Goal: Task Accomplishment & Management: Manage account settings

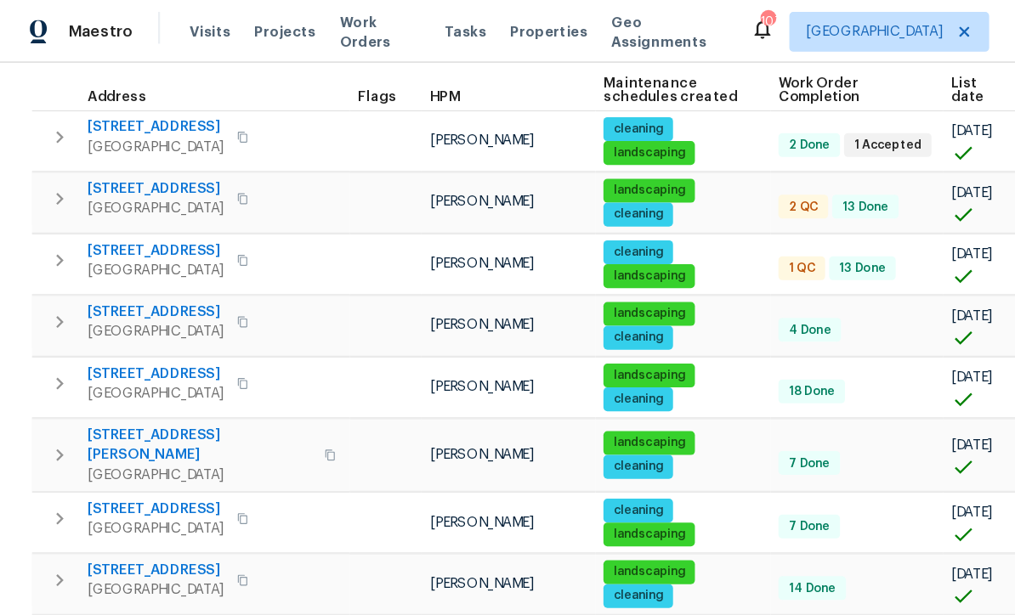
scroll to position [253, 0]
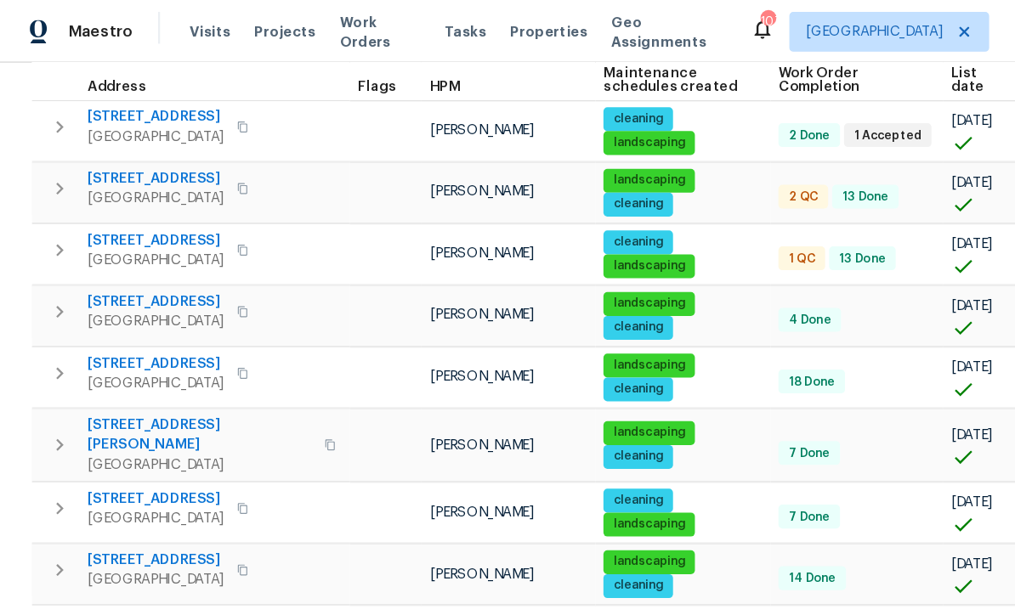
click at [129, 207] on span "[STREET_ADDRESS]" at bounding box center [133, 205] width 117 height 17
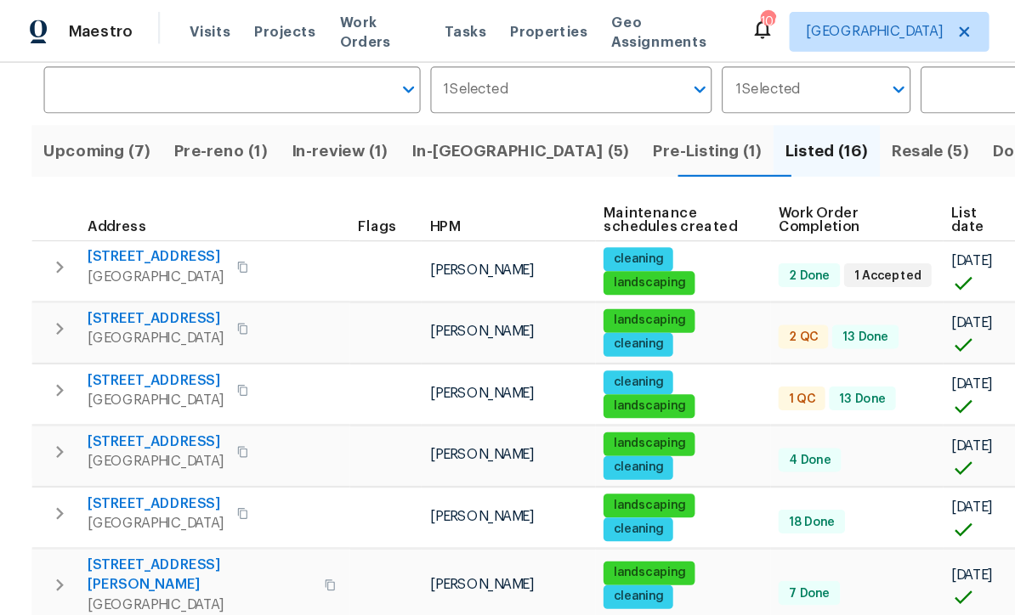
scroll to position [137, 0]
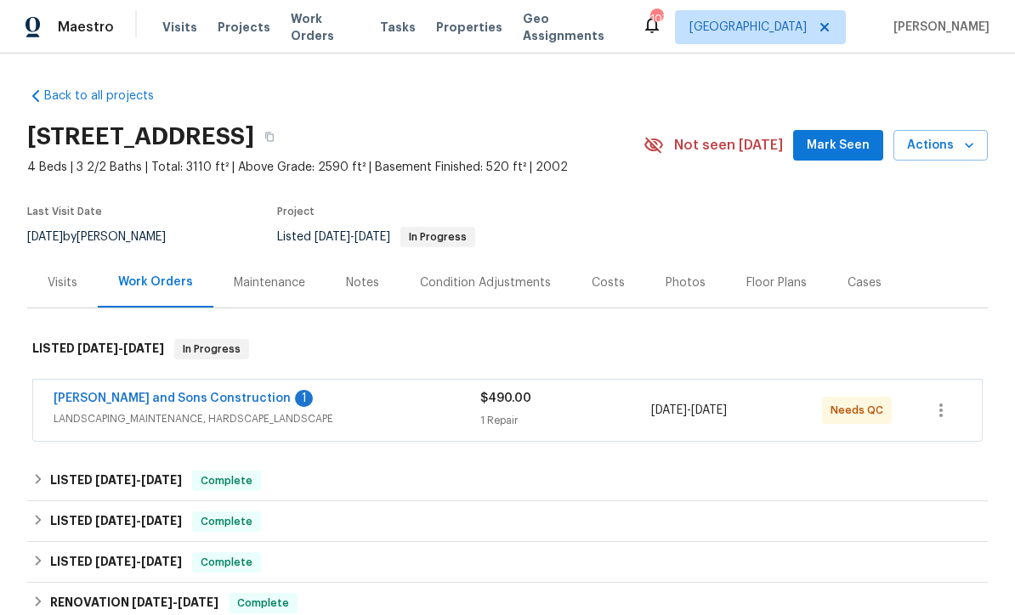
click at [126, 399] on link "Reyes and Sons Construction" at bounding box center [172, 399] width 237 height 12
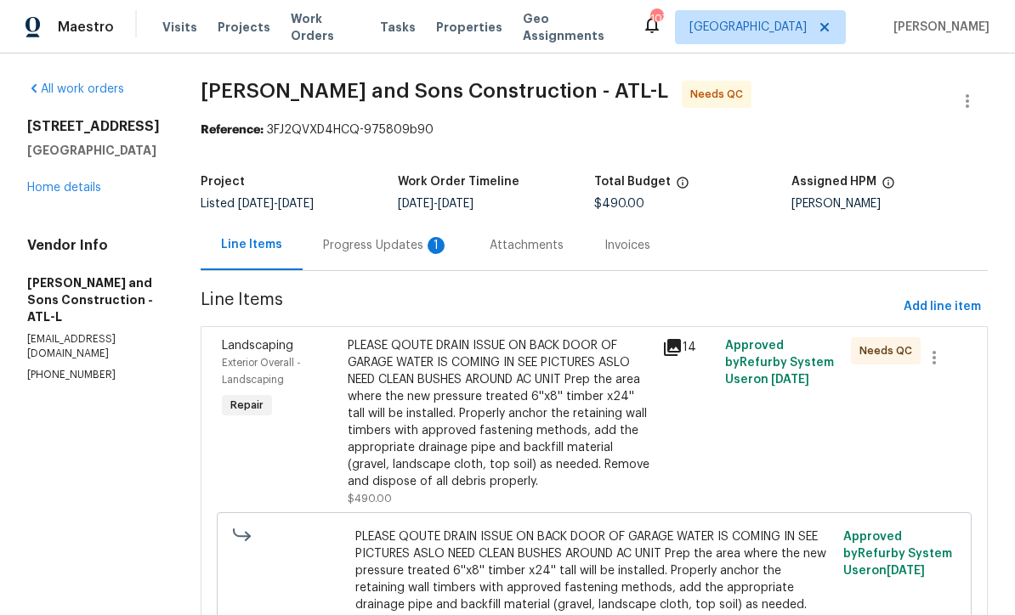
click at [323, 249] on div "Progress Updates 1" at bounding box center [386, 245] width 126 height 17
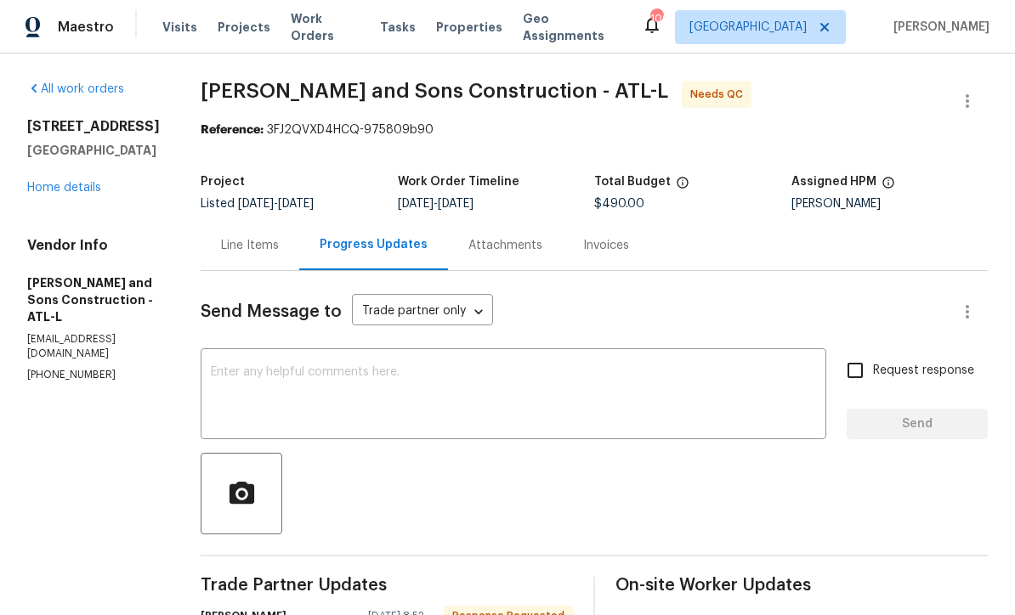
click at [201, 362] on div "x ​" at bounding box center [514, 396] width 626 height 87
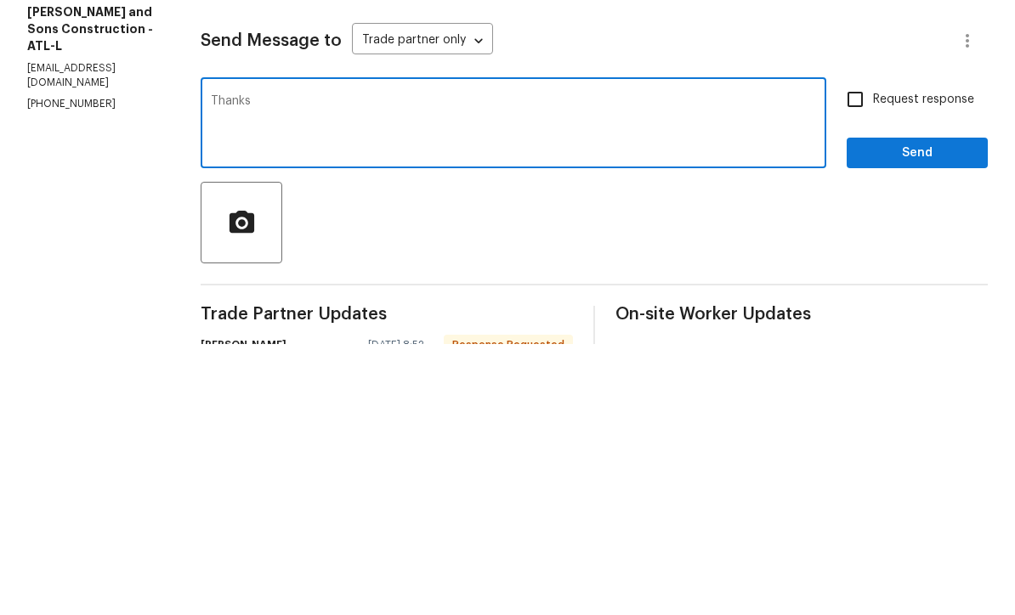
type textarea "Thanks"
click at [882, 414] on span "Send" at bounding box center [917, 424] width 114 height 21
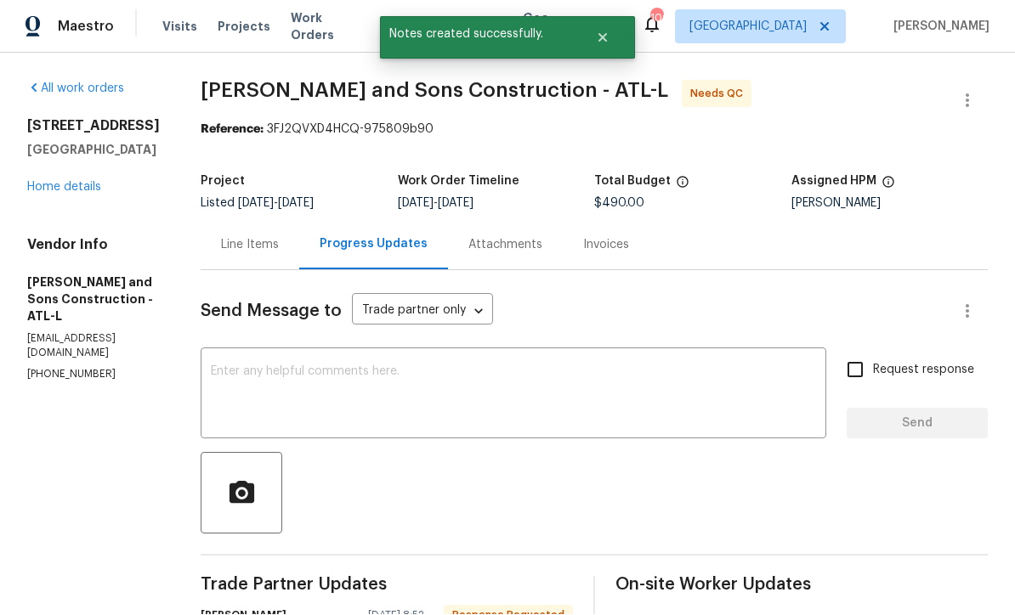
scroll to position [21, 0]
click at [221, 237] on div "Line Items" at bounding box center [250, 245] width 58 height 17
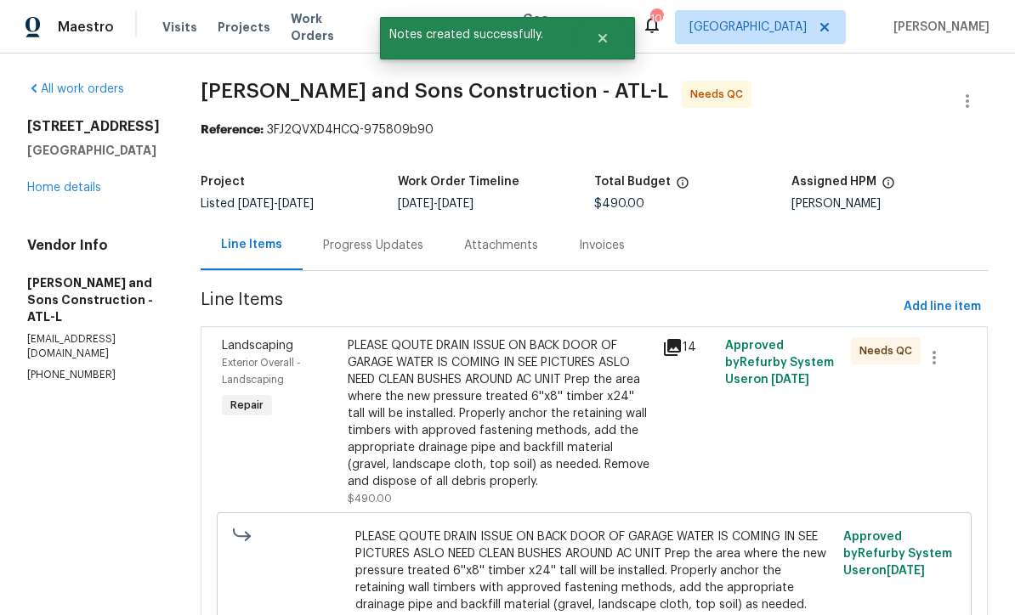
click at [399, 387] on div "PLEASE QOUTE DRAIN ISSUE ON BACK DOOR OF GARAGE WATER IS COMING IN SEE PICTURES…" at bounding box center [500, 413] width 304 height 153
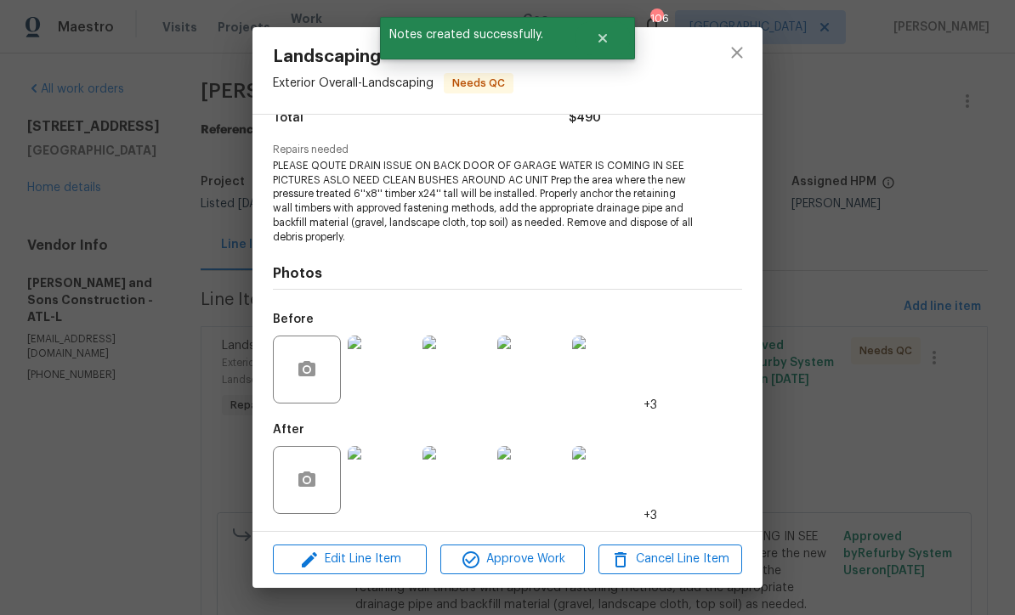
scroll to position [154, 0]
click at [384, 484] on img at bounding box center [382, 480] width 68 height 68
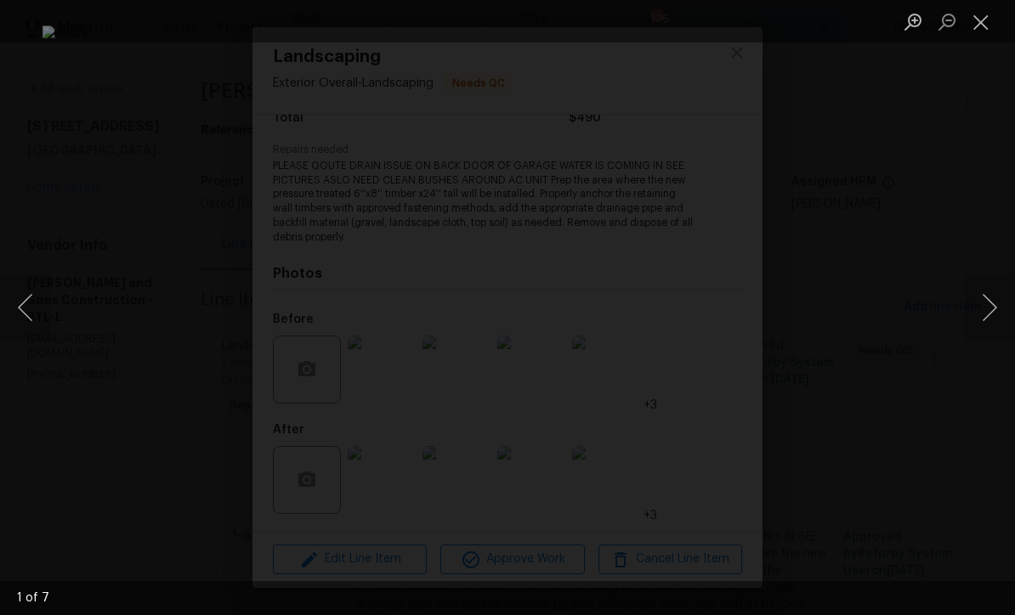
click at [988, 313] on button "Next image" at bounding box center [989, 308] width 51 height 68
click at [989, 315] on button "Next image" at bounding box center [989, 308] width 51 height 68
click at [994, 313] on button "Next image" at bounding box center [989, 308] width 51 height 68
click at [993, 314] on button "Next image" at bounding box center [989, 308] width 51 height 68
click at [995, 309] on button "Next image" at bounding box center [989, 308] width 51 height 68
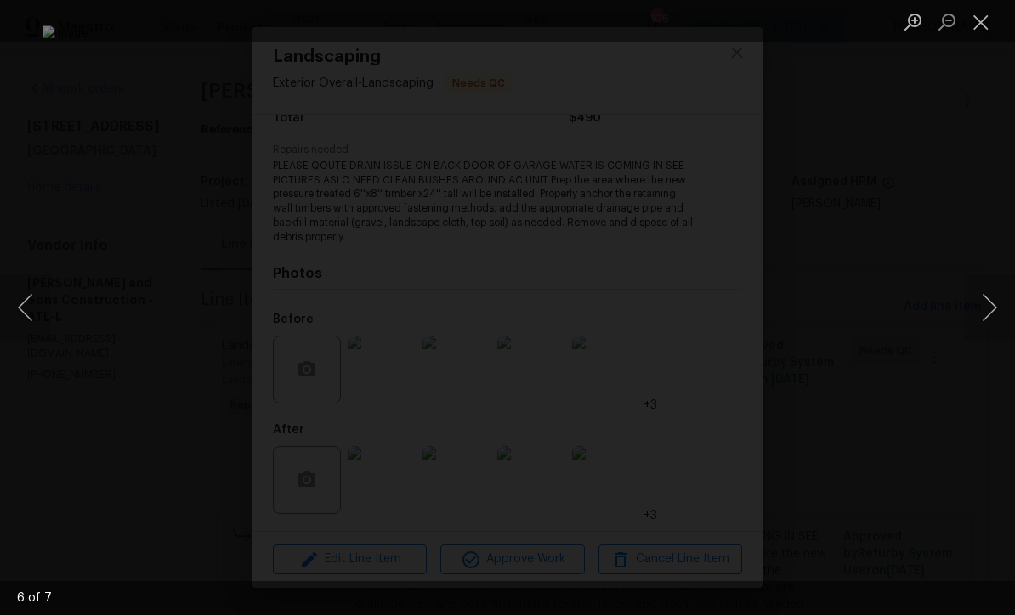
click at [992, 312] on button "Next image" at bounding box center [989, 308] width 51 height 68
click at [982, 20] on button "Close lightbox" at bounding box center [981, 22] width 34 height 30
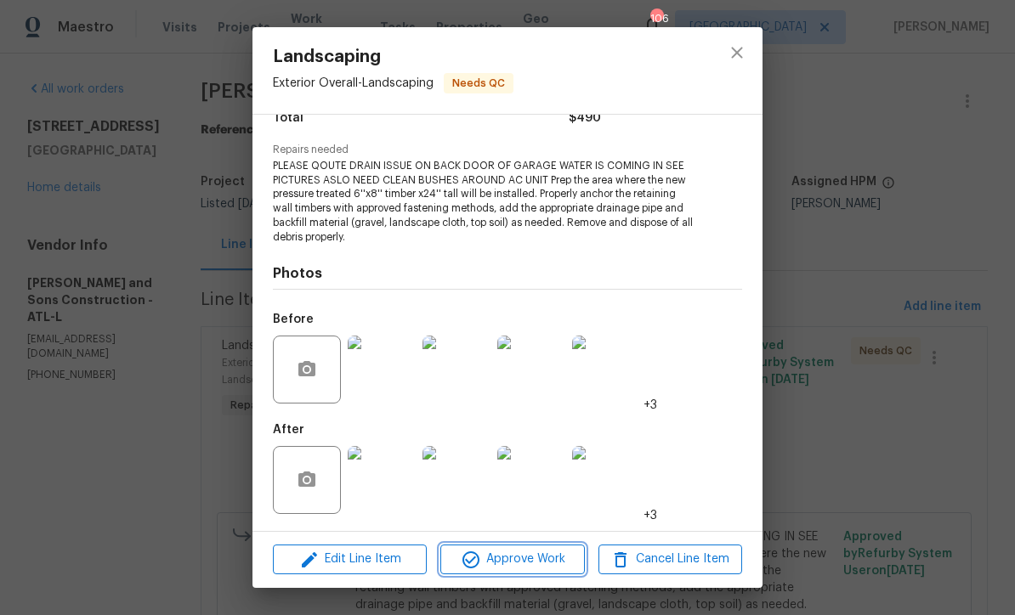
click at [489, 565] on span "Approve Work" at bounding box center [511, 559] width 133 height 21
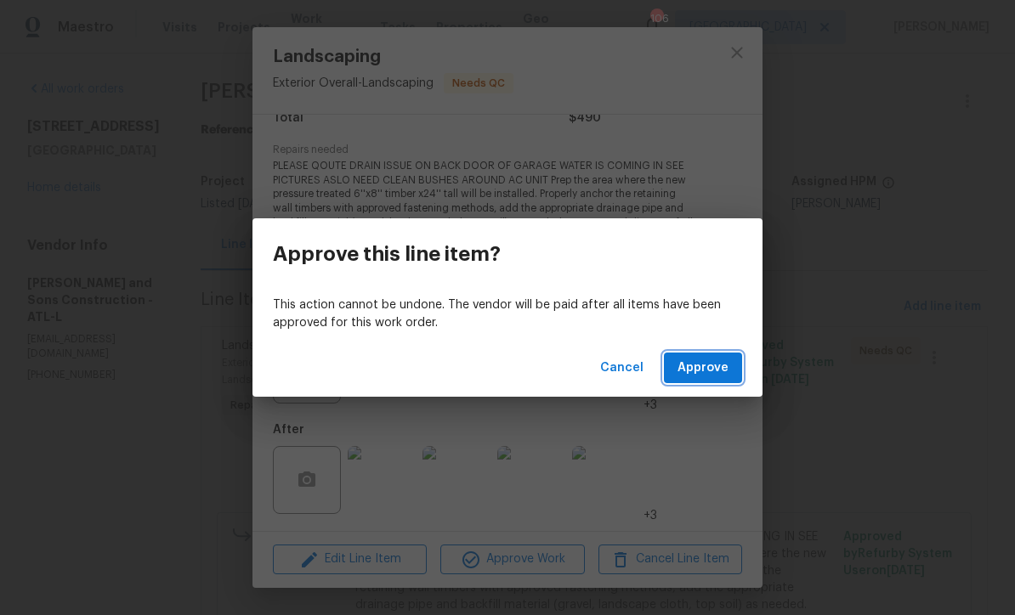
click at [698, 372] on span "Approve" at bounding box center [702, 368] width 51 height 21
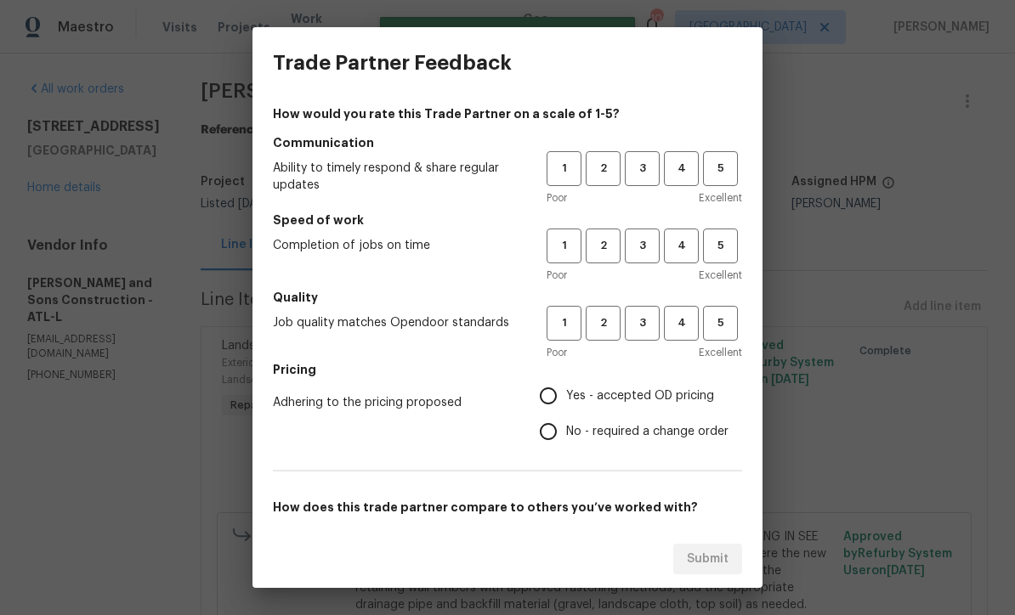
click at [670, 161] on span "4" at bounding box center [680, 169] width 31 height 20
click at [675, 243] on span "4" at bounding box center [680, 246] width 31 height 20
click at [679, 316] on span "4" at bounding box center [680, 324] width 31 height 20
click at [544, 394] on input "Yes - accepted OD pricing" at bounding box center [548, 396] width 36 height 36
radio input "true"
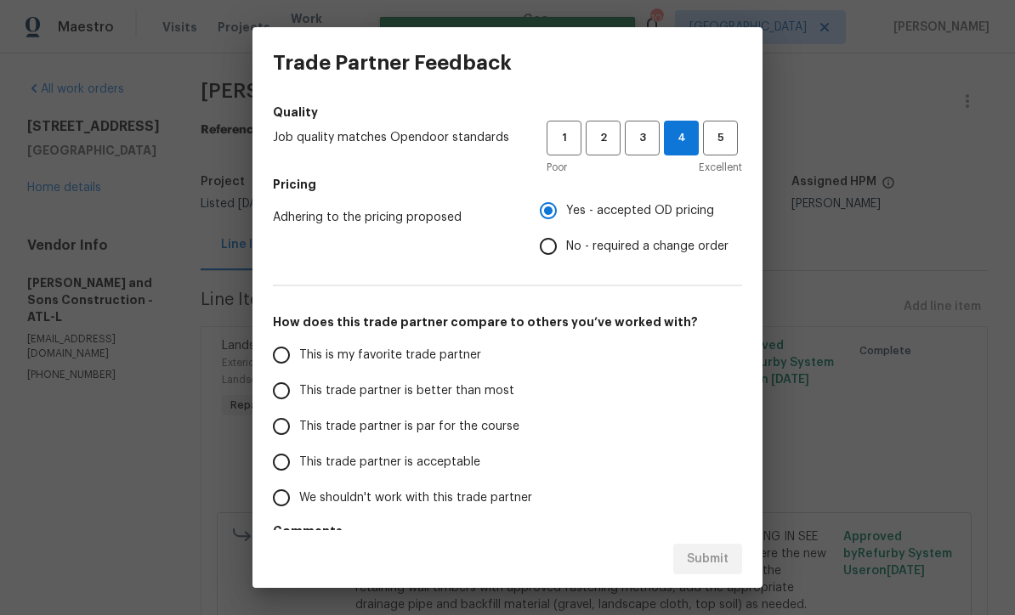
scroll to position [197, 0]
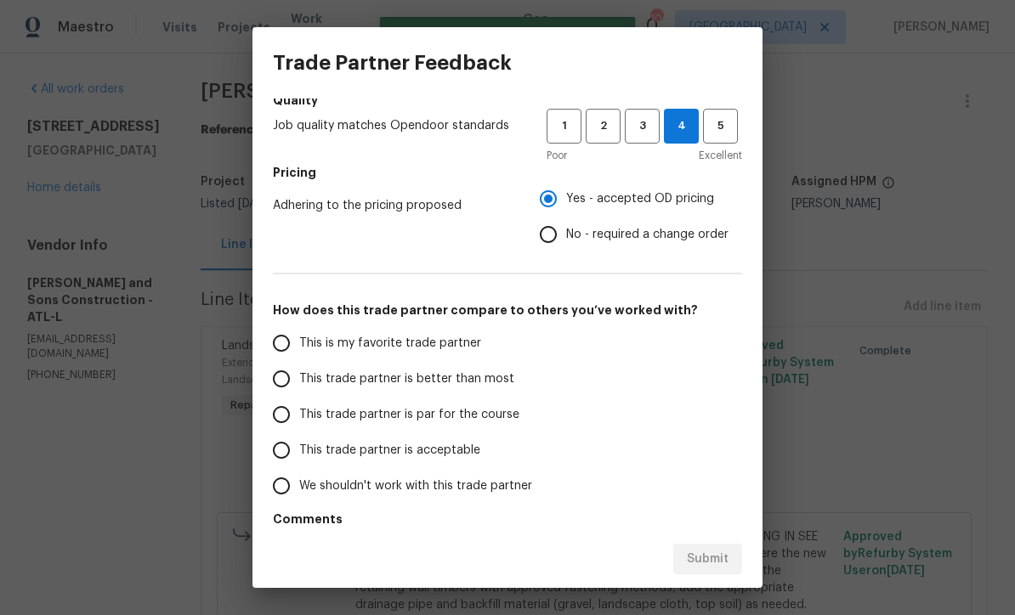
click at [284, 422] on input "This trade partner is par for the course" at bounding box center [281, 415] width 36 height 36
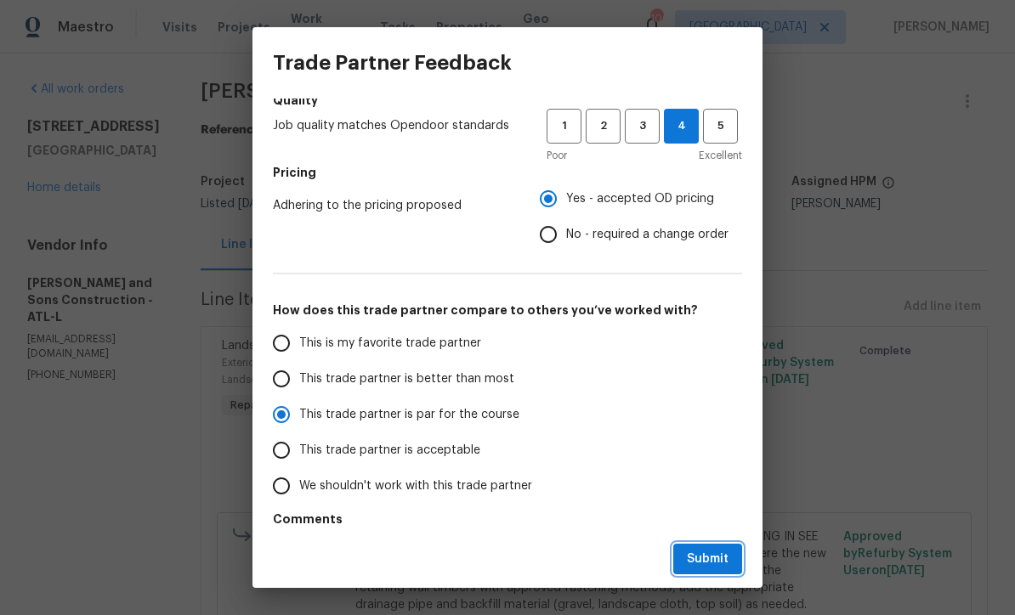
click at [691, 559] on span "Submit" at bounding box center [708, 559] width 42 height 21
radio input "true"
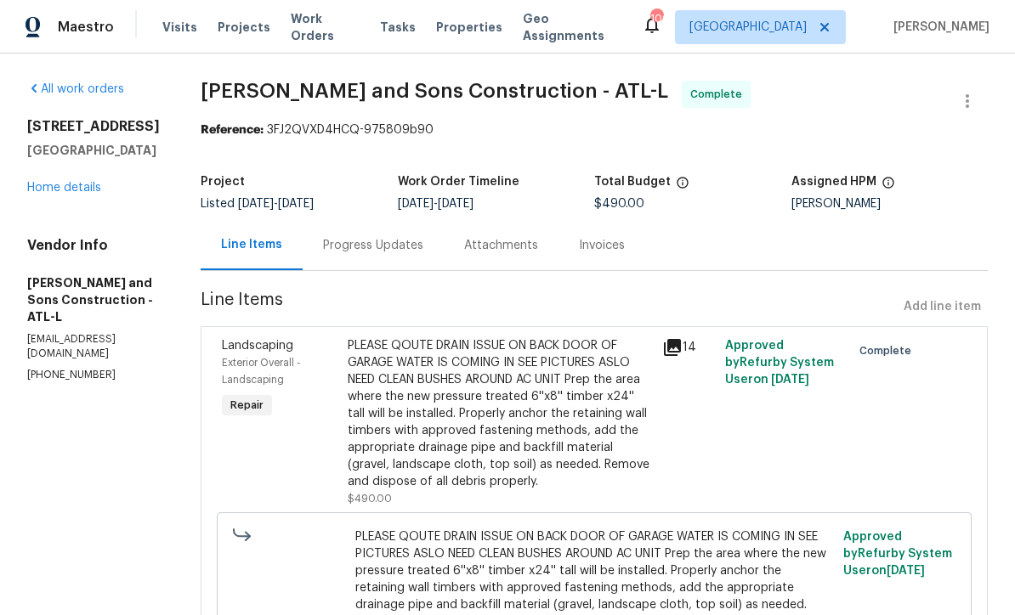
radio input "false"
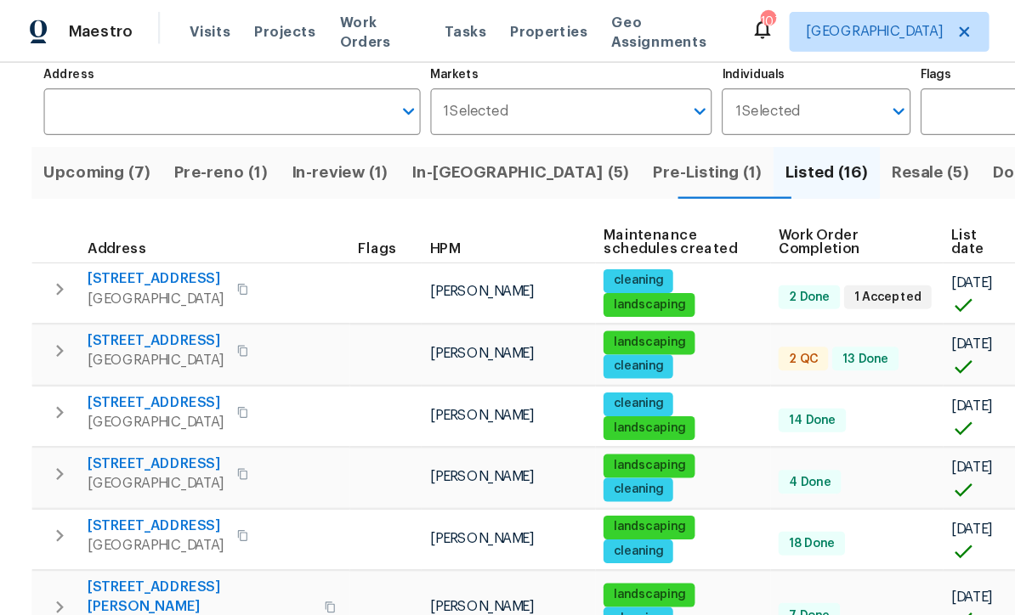
scroll to position [114, 0]
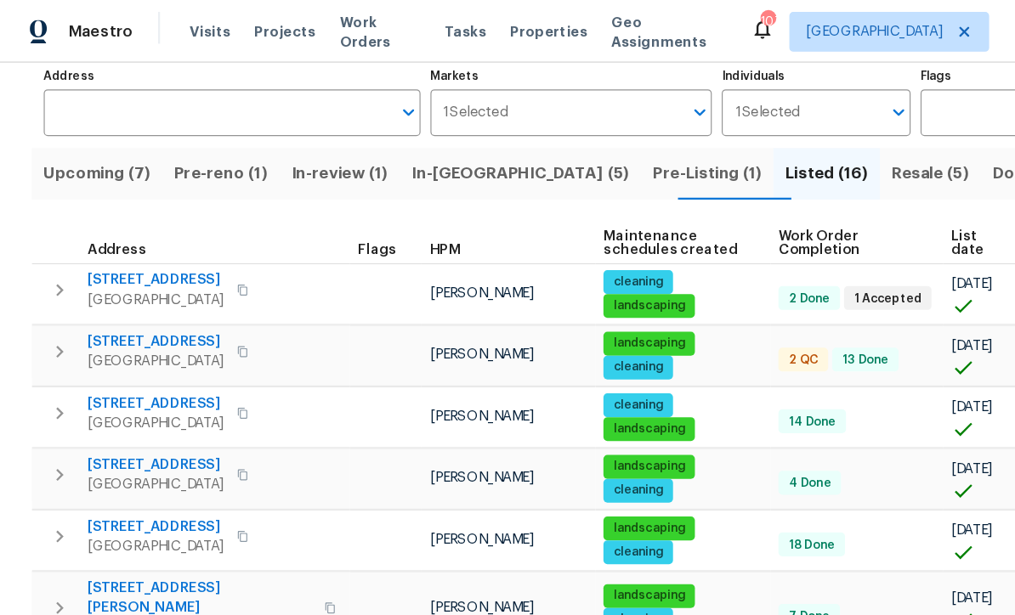
click at [125, 237] on span "[STREET_ADDRESS]" at bounding box center [133, 239] width 117 height 17
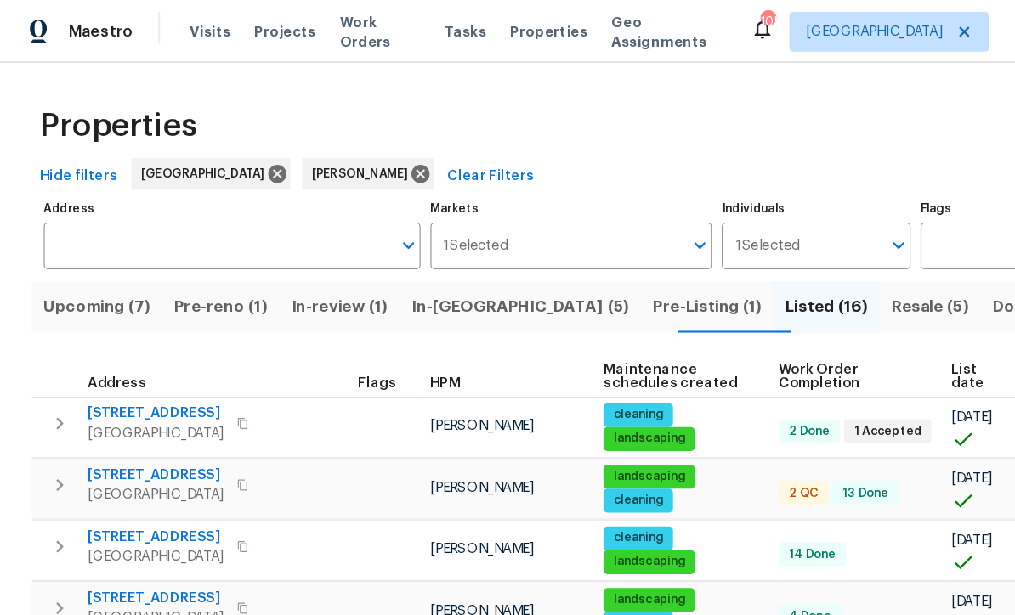
scroll to position [0, 0]
click at [404, 266] on span "In-[GEOGRAPHIC_DATA] (5)" at bounding box center [445, 263] width 186 height 24
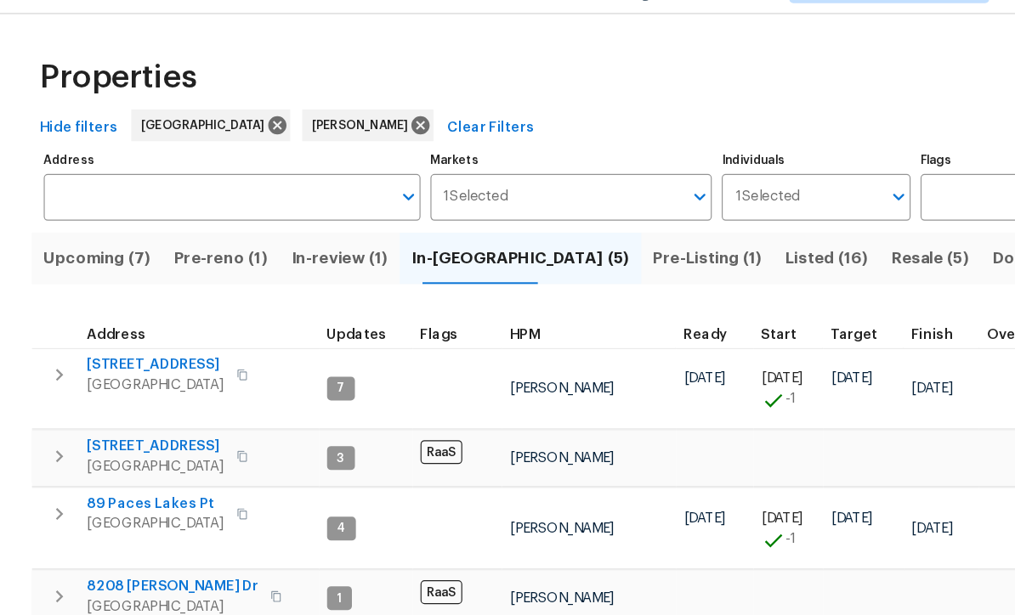
scroll to position [45, 0]
click at [112, 345] on span "188 Lost Lake Trl" at bounding box center [133, 353] width 117 height 17
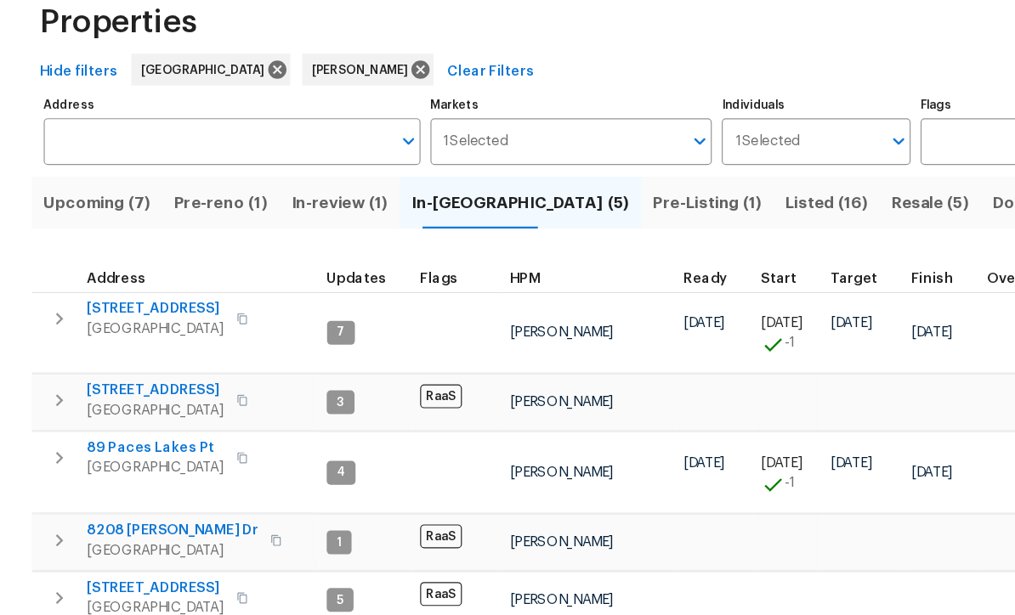
click at [109, 415] on span "34 Powder Brook Ct" at bounding box center [133, 423] width 117 height 17
click at [110, 464] on span "89 Paces Lakes Pt" at bounding box center [133, 472] width 117 height 17
click at [116, 535] on span "8208 Connally Dr" at bounding box center [148, 543] width 146 height 17
click at [105, 584] on span "96 Donegal Way" at bounding box center [133, 592] width 117 height 17
click at [195, 251] on span "Pre-reno (1)" at bounding box center [189, 263] width 80 height 24
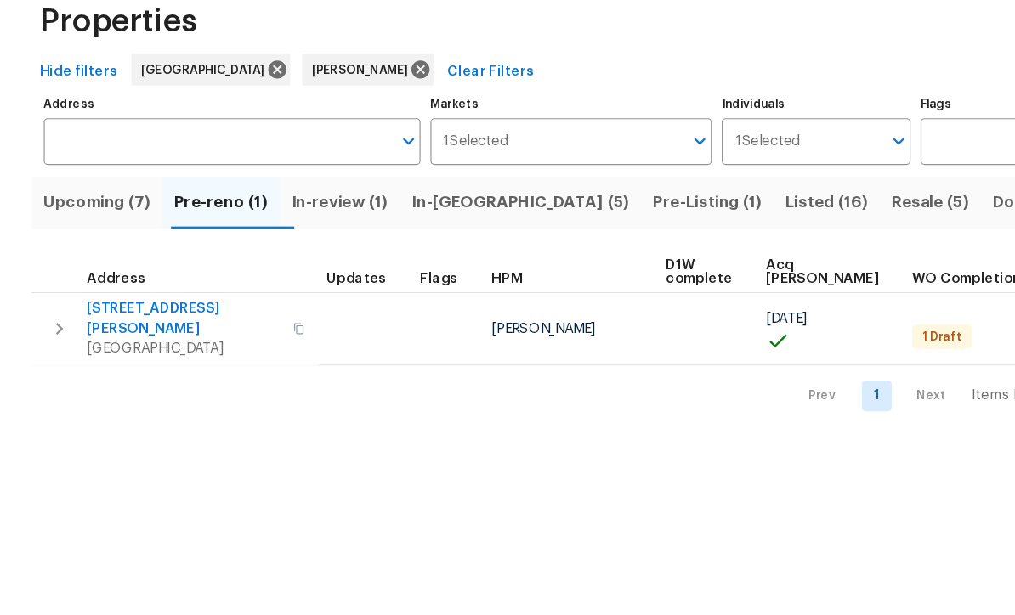
click at [105, 345] on span "422 Marty Ln" at bounding box center [158, 362] width 166 height 34
click at [71, 251] on span "Upcoming (7)" at bounding box center [82, 263] width 91 height 24
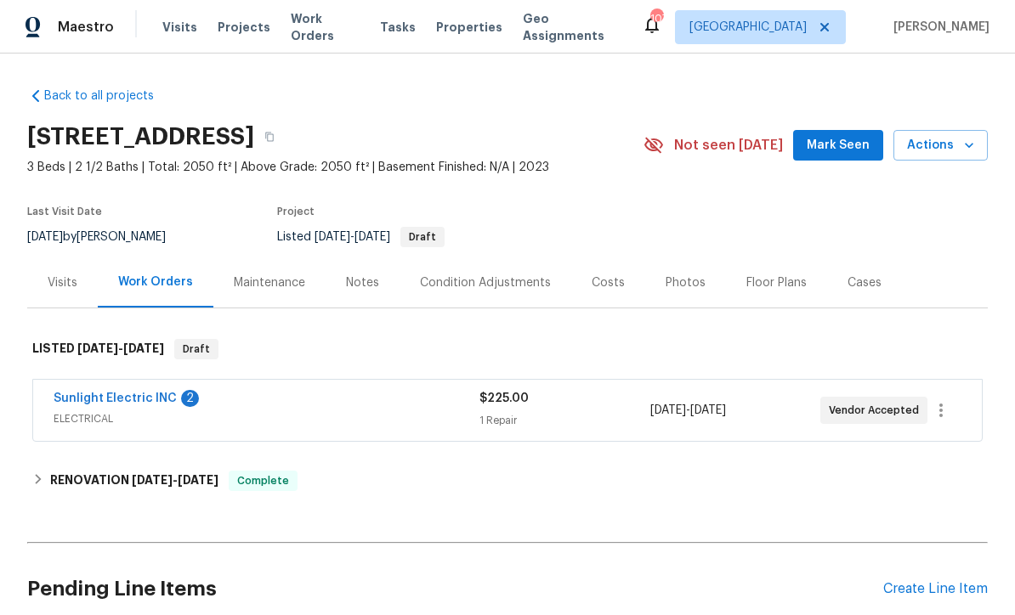
click at [109, 400] on link "Sunlight Electric INC" at bounding box center [115, 399] width 123 height 12
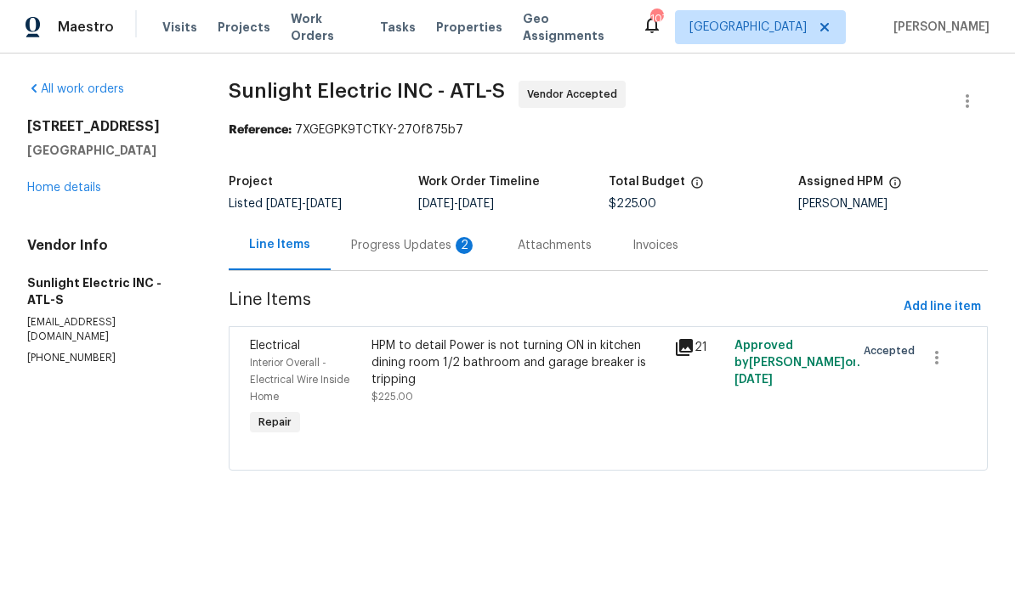
click at [379, 241] on div "Progress Updates 2" at bounding box center [414, 245] width 126 height 17
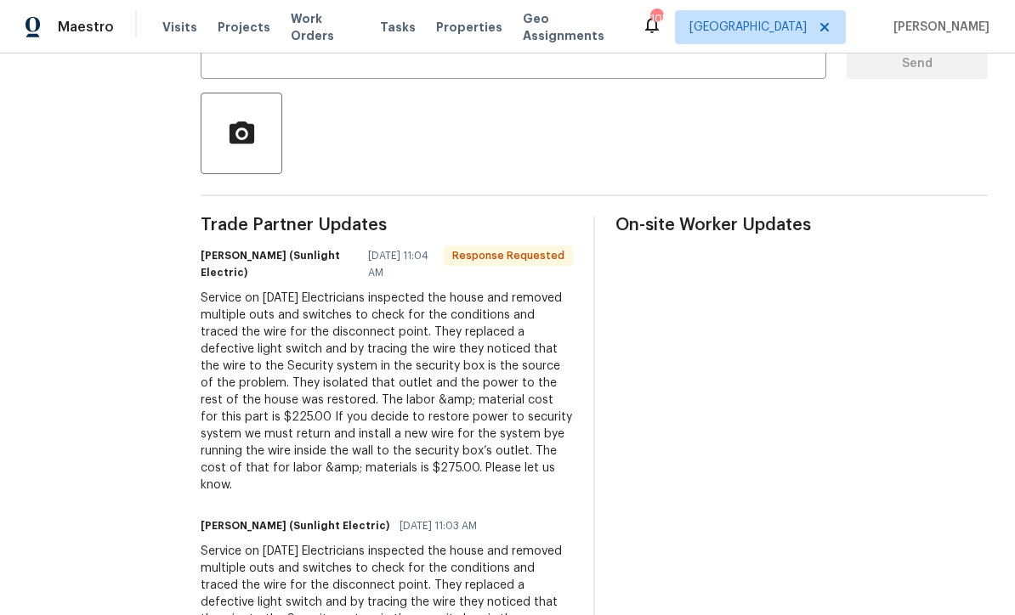
scroll to position [363, 0]
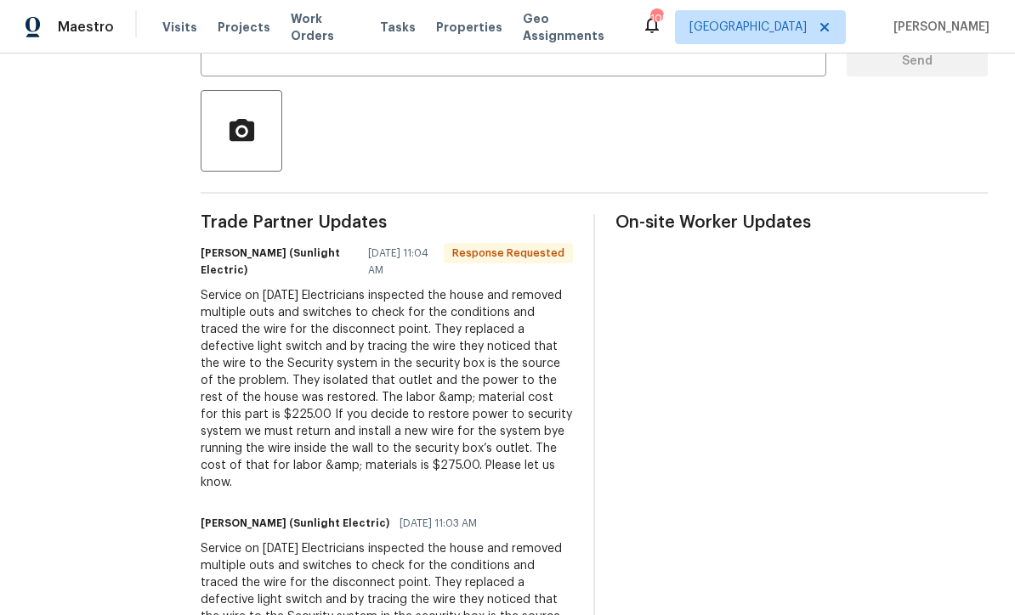
copy div "John Badiei (Sunlight Electric) 08/15/2025 11:04 AM Response Requested Service …"
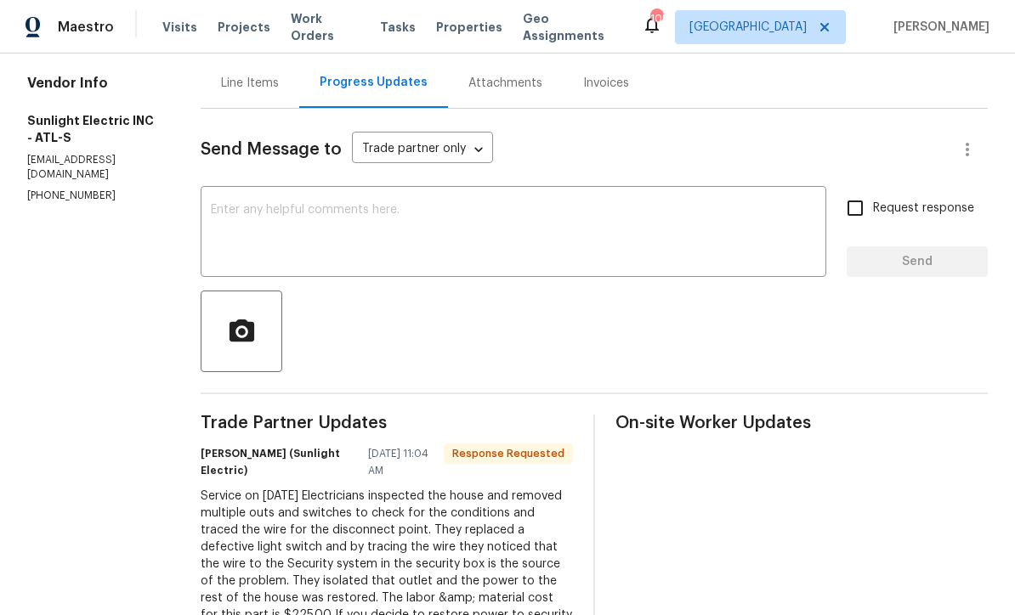
scroll to position [169, 0]
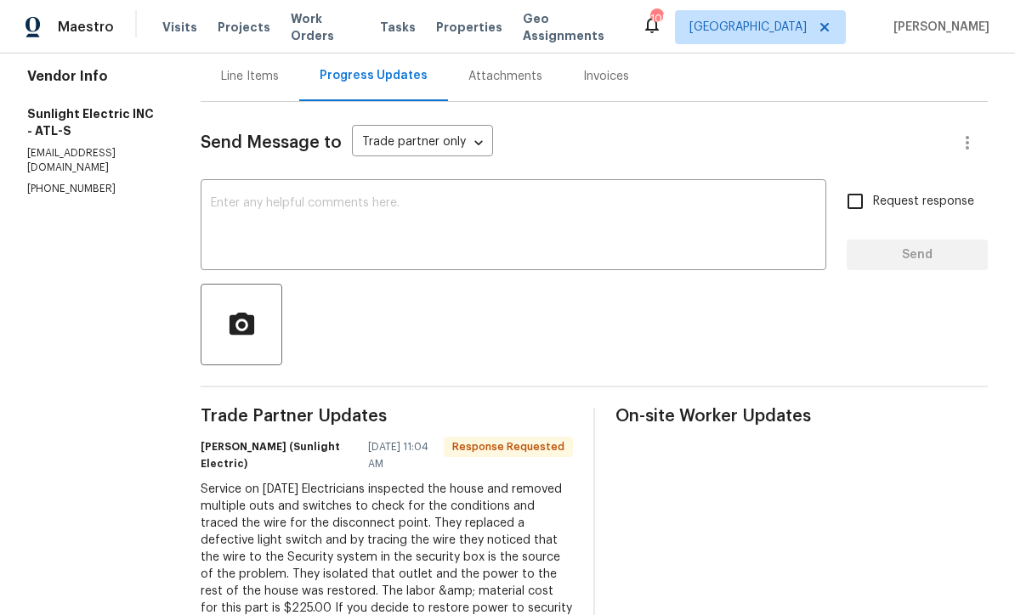
click at [236, 193] on div "x ​" at bounding box center [514, 227] width 626 height 87
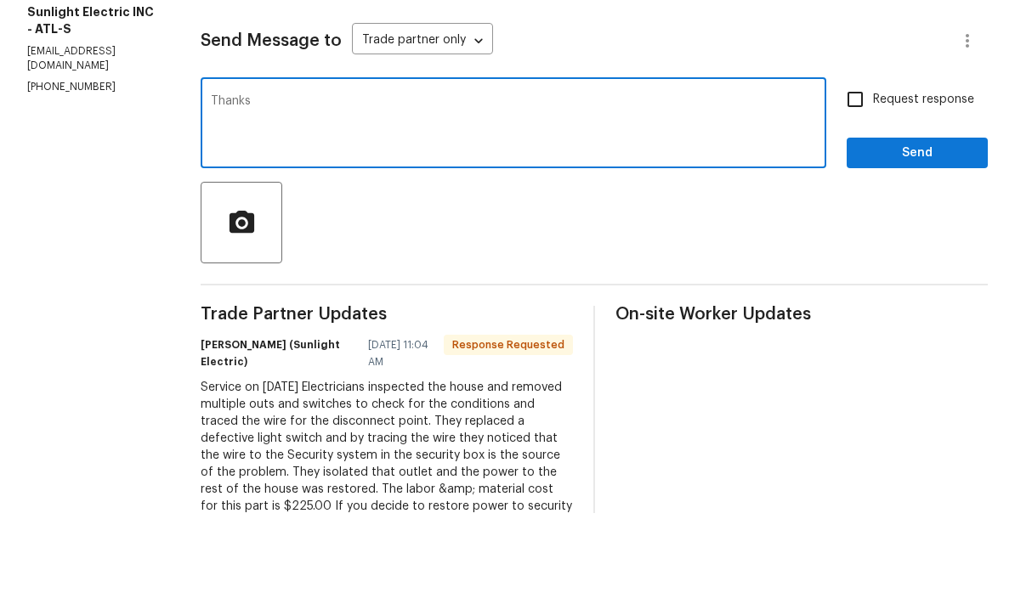
type textarea "Thanks"
click at [897, 245] on span "Send" at bounding box center [917, 255] width 114 height 21
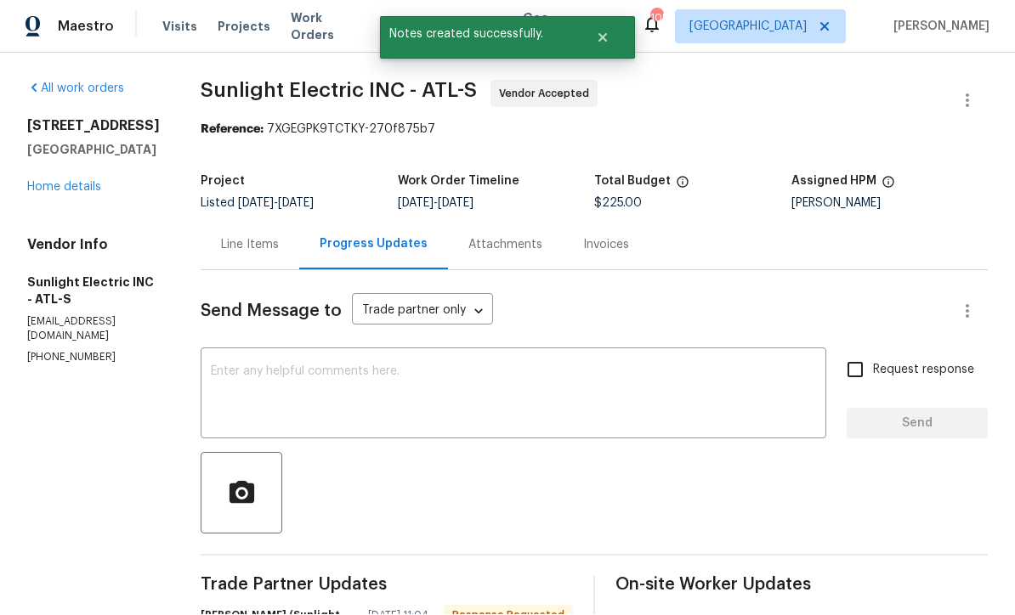
scroll to position [21, 0]
click at [258, 237] on div "Line Items" at bounding box center [250, 245] width 58 height 17
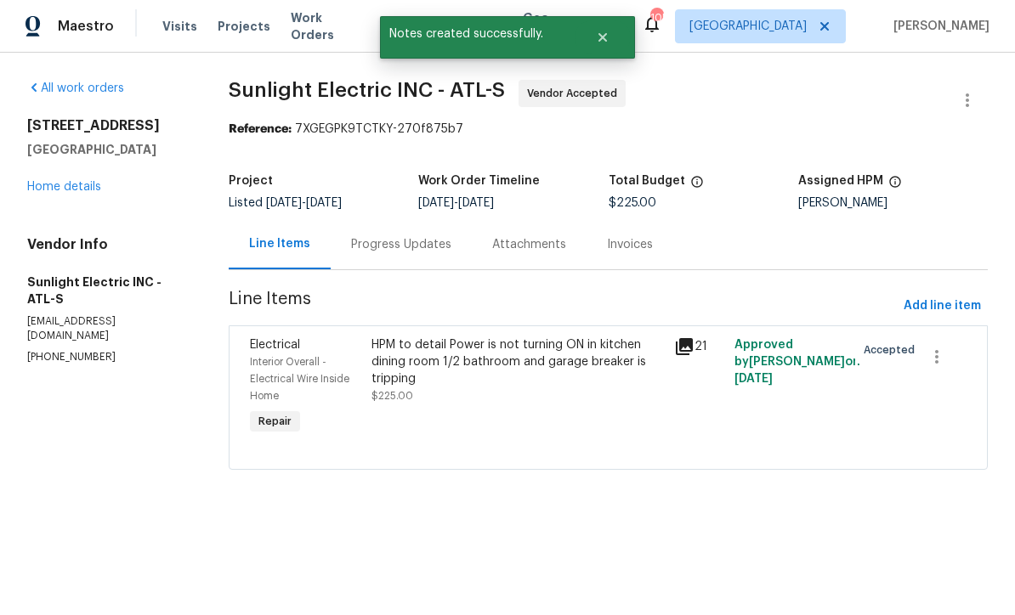
click at [413, 364] on div "HPM to detail Power is not turning ON in kitchen dining room 1/2 bathroom and g…" at bounding box center [517, 362] width 292 height 51
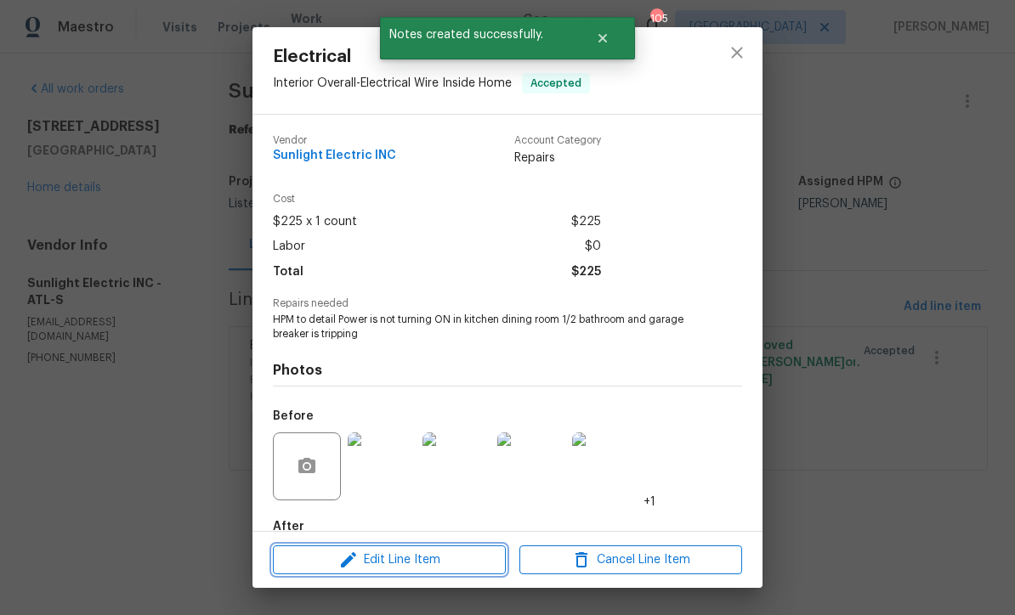
click at [388, 565] on span "Edit Line Item" at bounding box center [389, 560] width 223 height 21
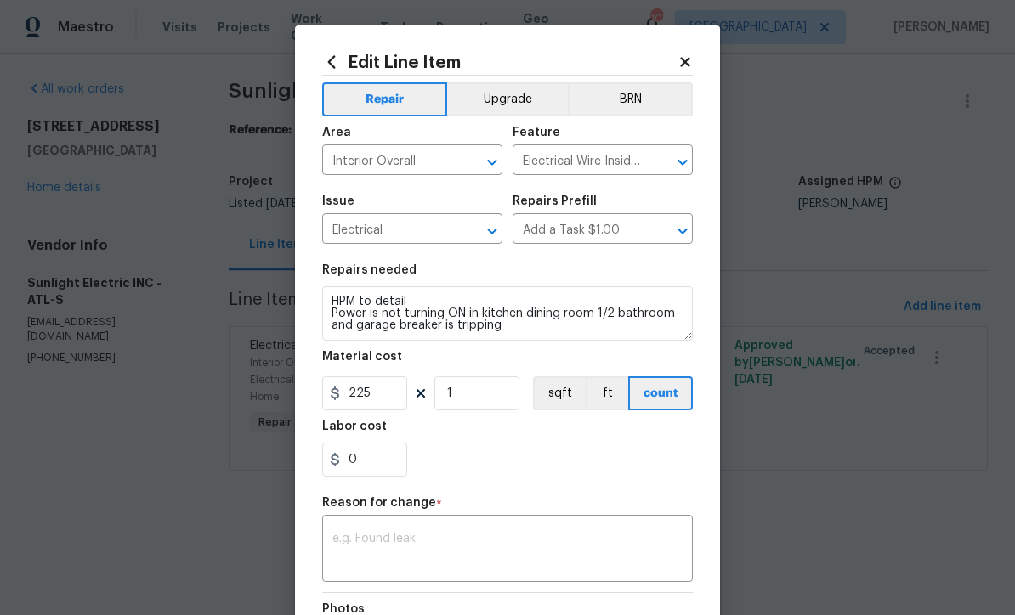
click at [338, 536] on textarea at bounding box center [507, 551] width 350 height 36
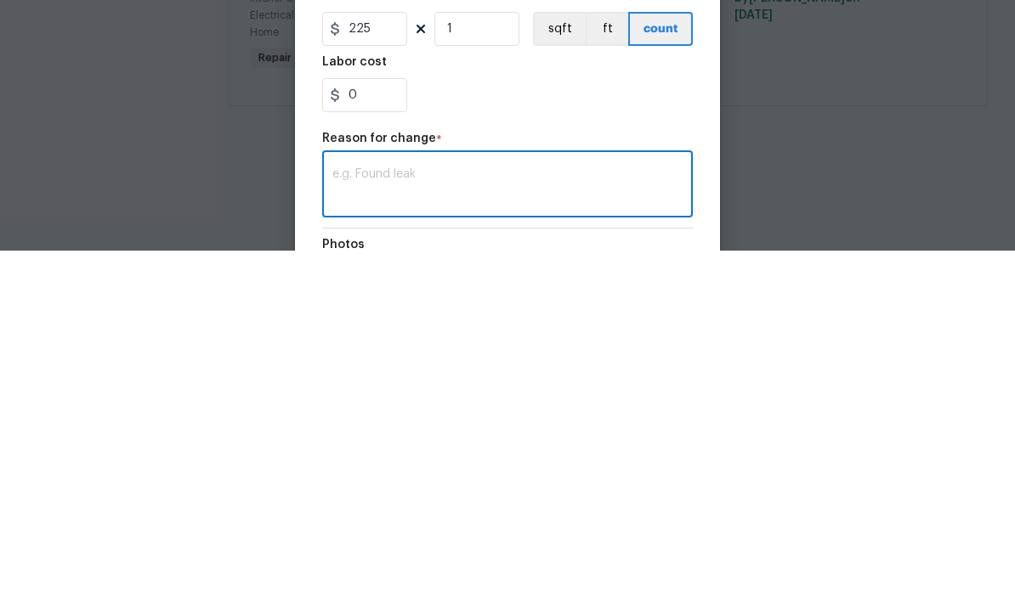
scroll to position [1, 0]
click at [341, 533] on textarea at bounding box center [507, 551] width 350 height 36
paste textarea "John Badiei (Sunlight Electric) 08/15/2025 11:04 AM Response Requested Service …"
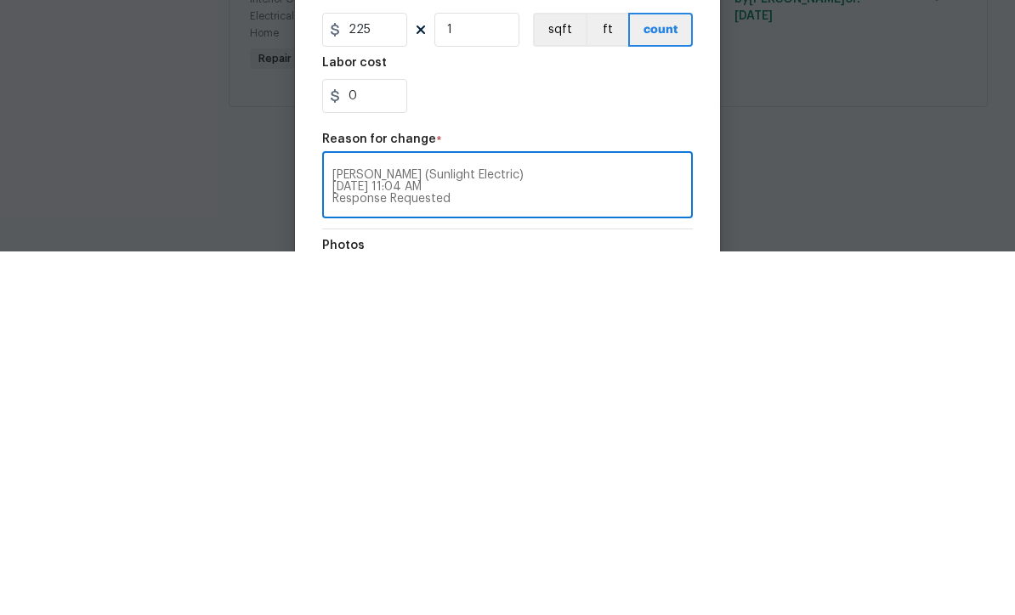
scroll to position [0, 0]
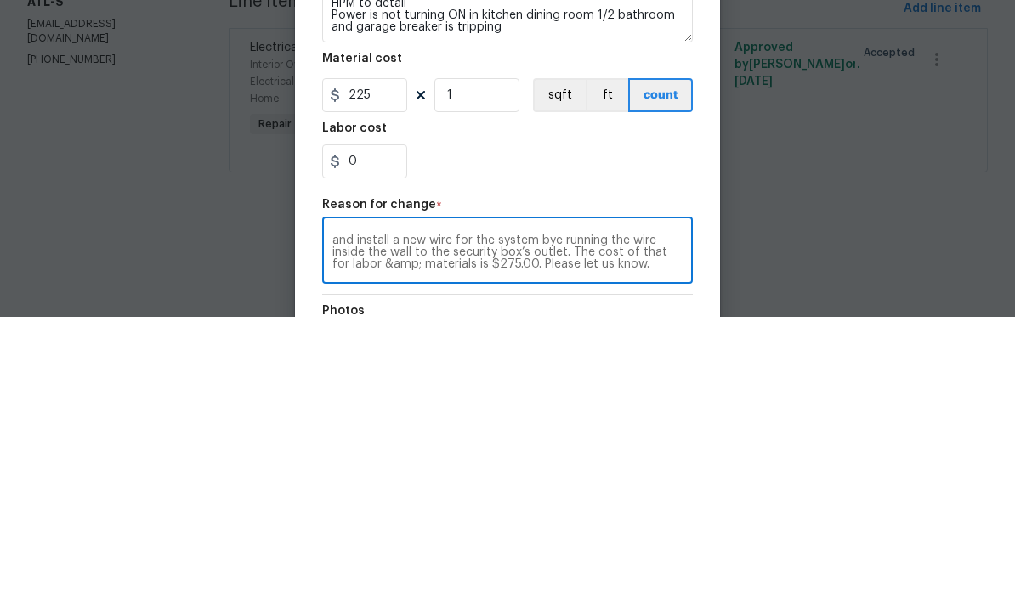
type textarea "John Badiei (Sunlight Electric) 08/15/2025 11:04 AM Response Requested Service …"
click at [381, 377] on input "225" at bounding box center [364, 394] width 85 height 34
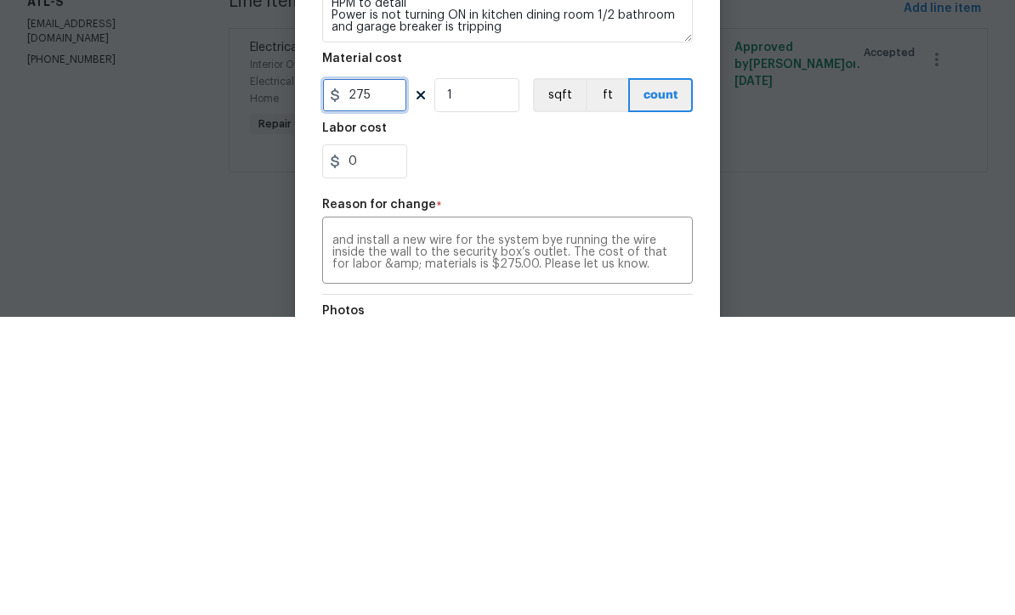
type input "275"
click at [480, 443] on div "0" at bounding box center [507, 460] width 371 height 34
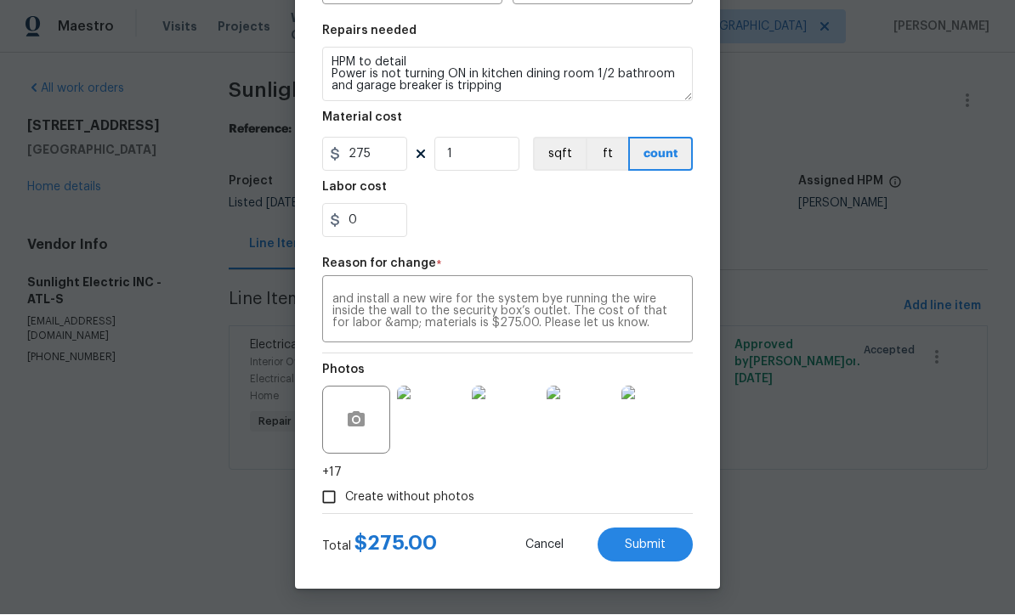
scroll to position [242, 0]
click at [648, 535] on button "Submit" at bounding box center [644, 546] width 95 height 34
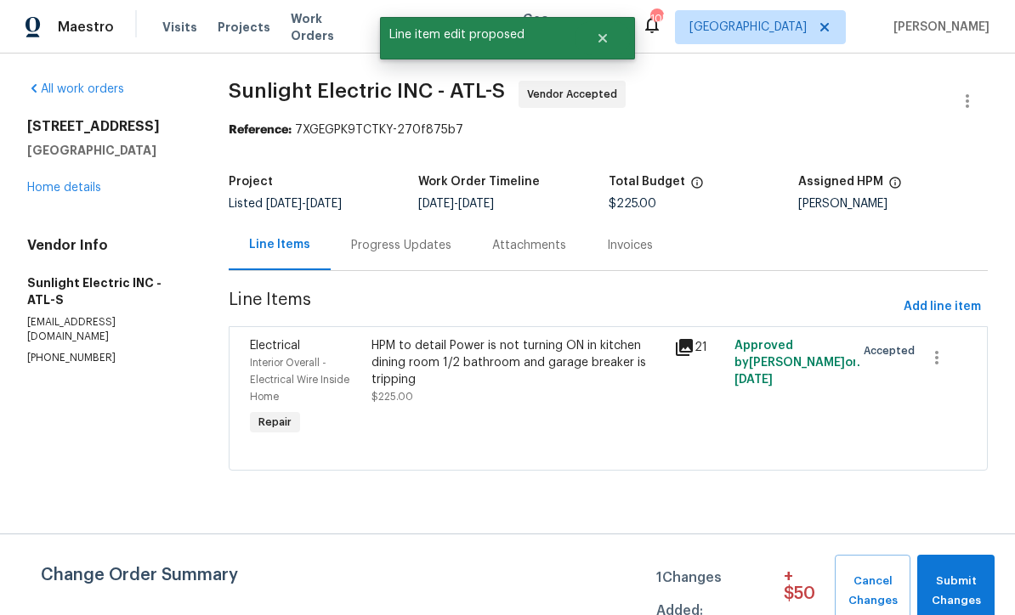
scroll to position [0, 0]
click at [957, 578] on span "Submit Changes" at bounding box center [956, 591] width 60 height 39
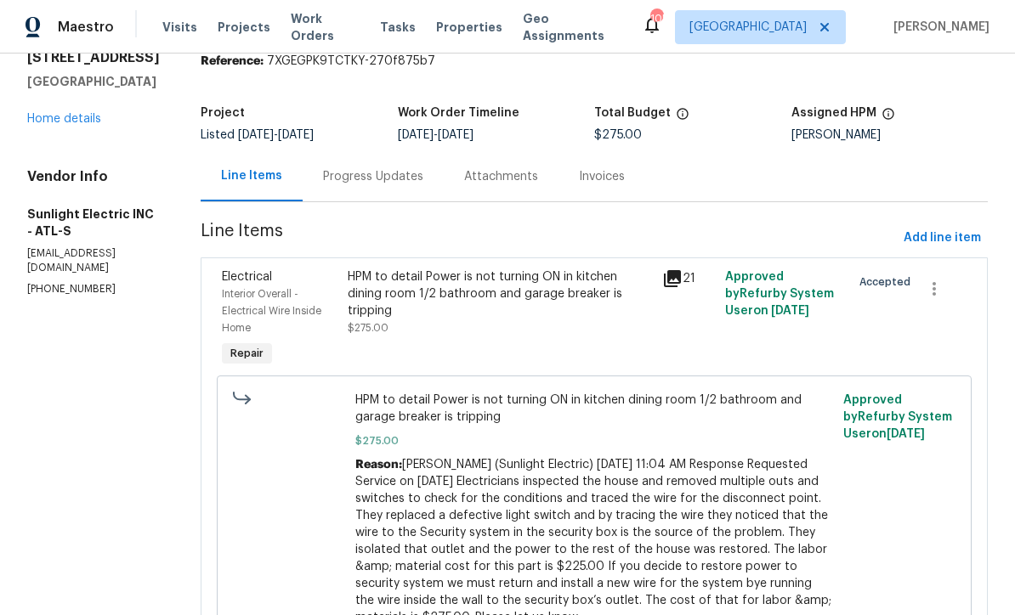
scroll to position [70, 0]
click at [431, 289] on div "HPM to detail Power is not turning ON in kitchen dining room 1/2 bathroom and g…" at bounding box center [500, 293] width 304 height 51
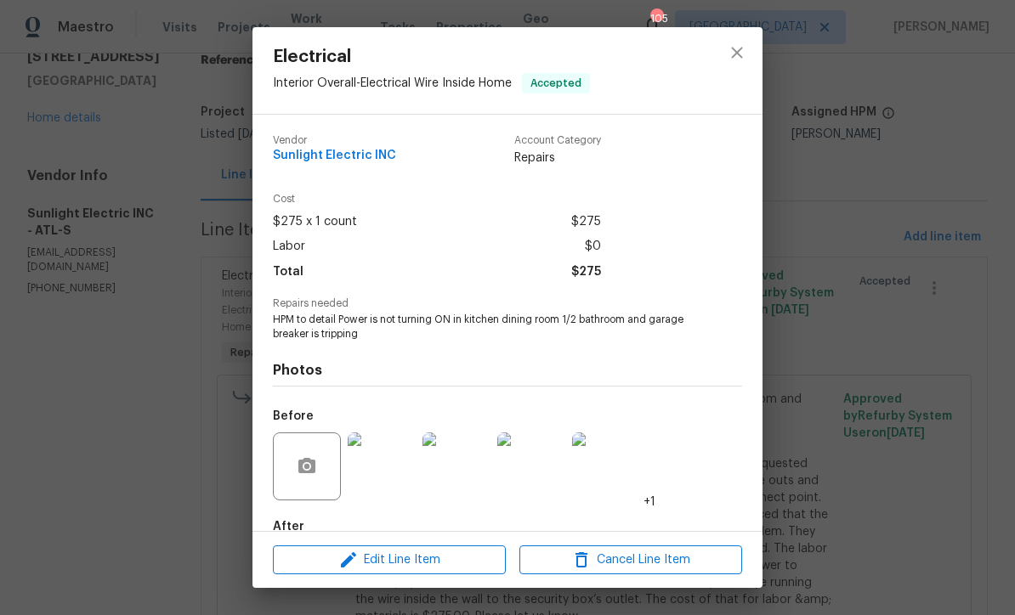
click at [383, 477] on img at bounding box center [382, 467] width 68 height 68
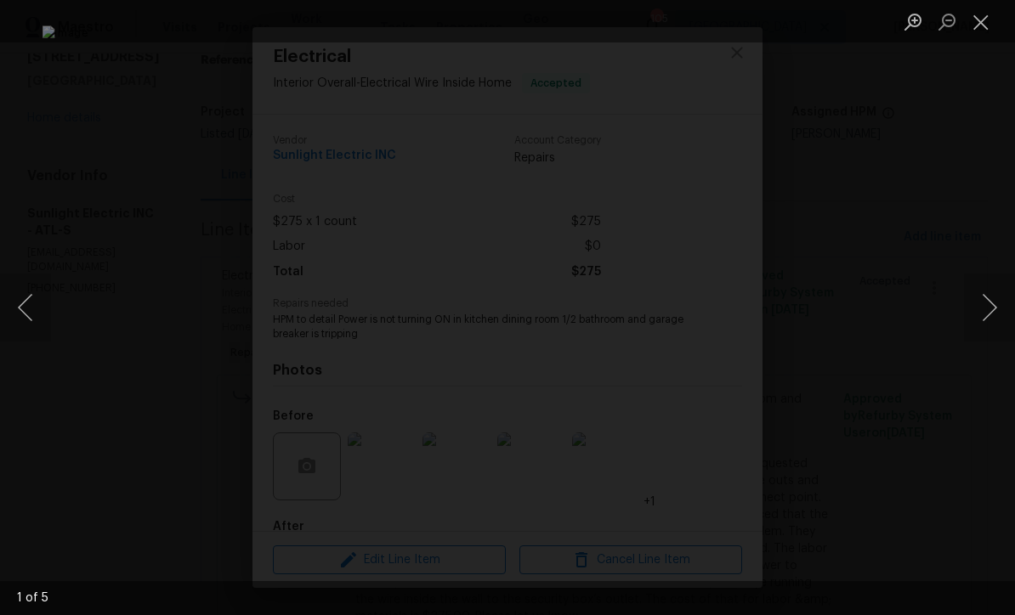
click at [983, 317] on button "Next image" at bounding box center [989, 308] width 51 height 68
click at [991, 309] on button "Next image" at bounding box center [989, 308] width 51 height 68
click at [992, 307] on button "Next image" at bounding box center [989, 308] width 51 height 68
click at [993, 305] on button "Next image" at bounding box center [989, 308] width 51 height 68
click at [994, 305] on button "Next image" at bounding box center [989, 308] width 51 height 68
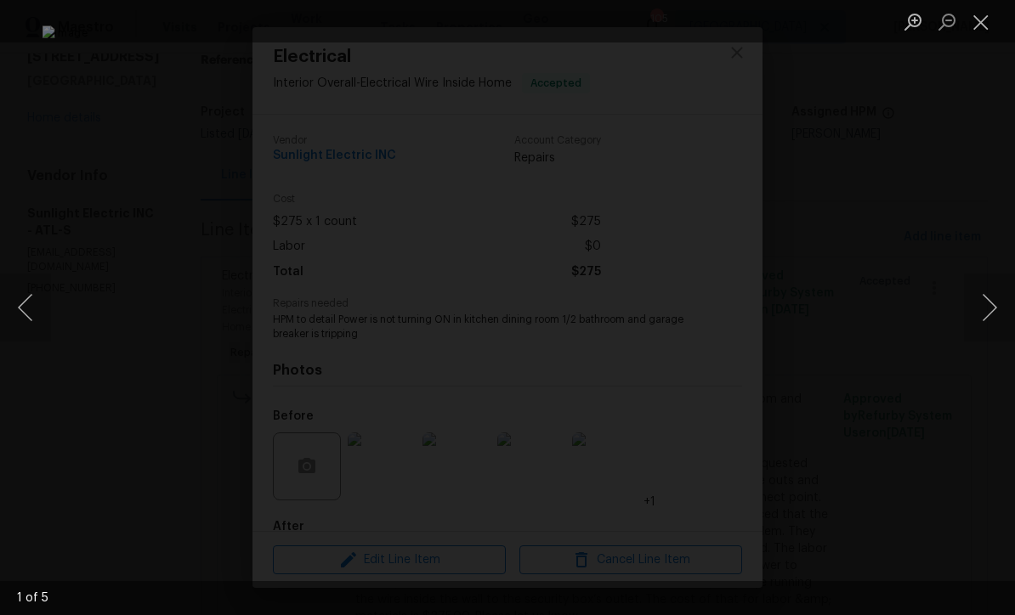
click at [994, 305] on button "Next image" at bounding box center [989, 308] width 51 height 68
click at [994, 304] on button "Next image" at bounding box center [989, 308] width 51 height 68
click at [980, 16] on button "Close lightbox" at bounding box center [981, 22] width 34 height 30
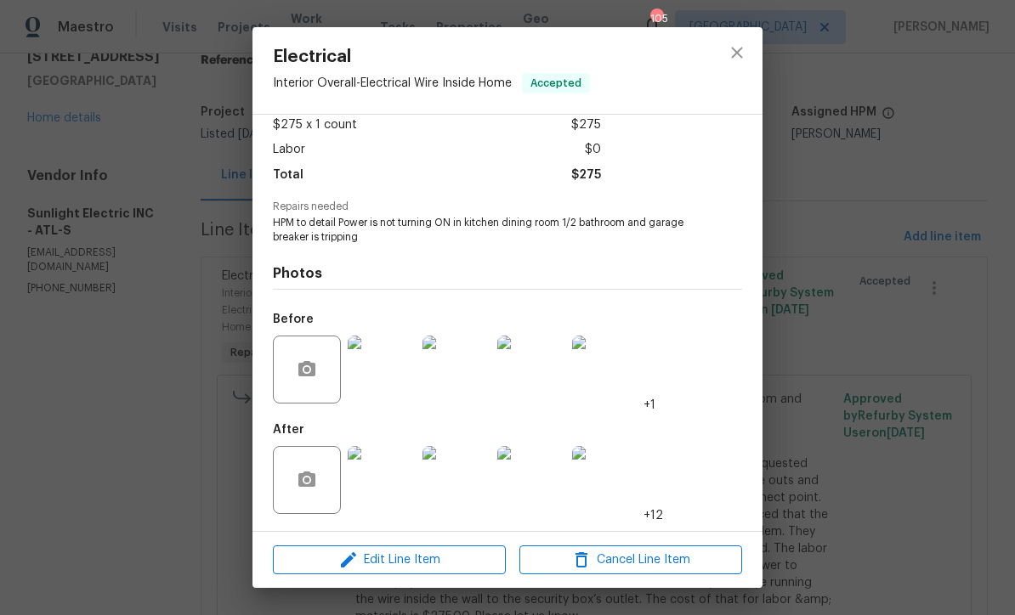
scroll to position [100, 0]
click at [395, 489] on img at bounding box center [382, 480] width 68 height 68
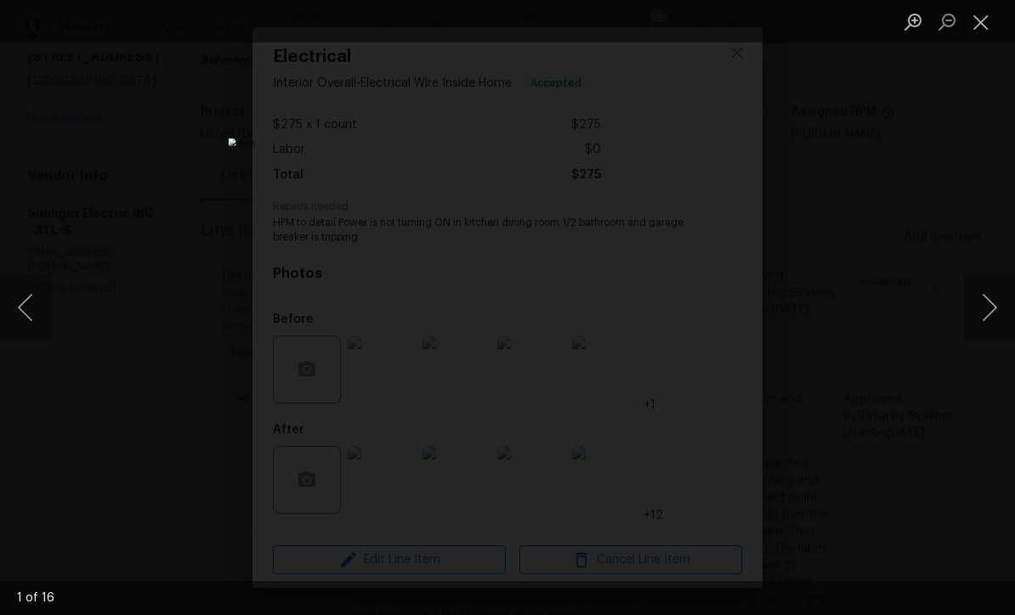
click at [992, 314] on button "Next image" at bounding box center [989, 308] width 51 height 68
click at [990, 313] on button "Next image" at bounding box center [989, 308] width 51 height 68
click at [993, 311] on button "Next image" at bounding box center [989, 308] width 51 height 68
click at [994, 310] on button "Next image" at bounding box center [989, 308] width 51 height 68
click at [993, 309] on button "Next image" at bounding box center [989, 308] width 51 height 68
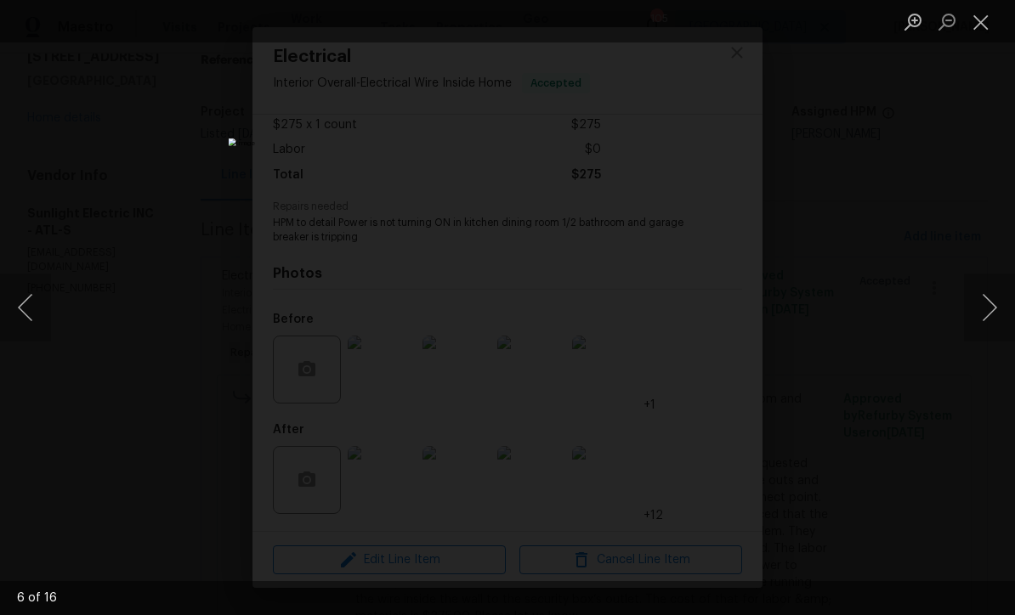
click at [993, 309] on button "Next image" at bounding box center [989, 308] width 51 height 68
click at [991, 309] on button "Next image" at bounding box center [989, 308] width 51 height 68
click at [992, 308] on button "Next image" at bounding box center [989, 308] width 51 height 68
click at [989, 309] on button "Next image" at bounding box center [989, 308] width 51 height 68
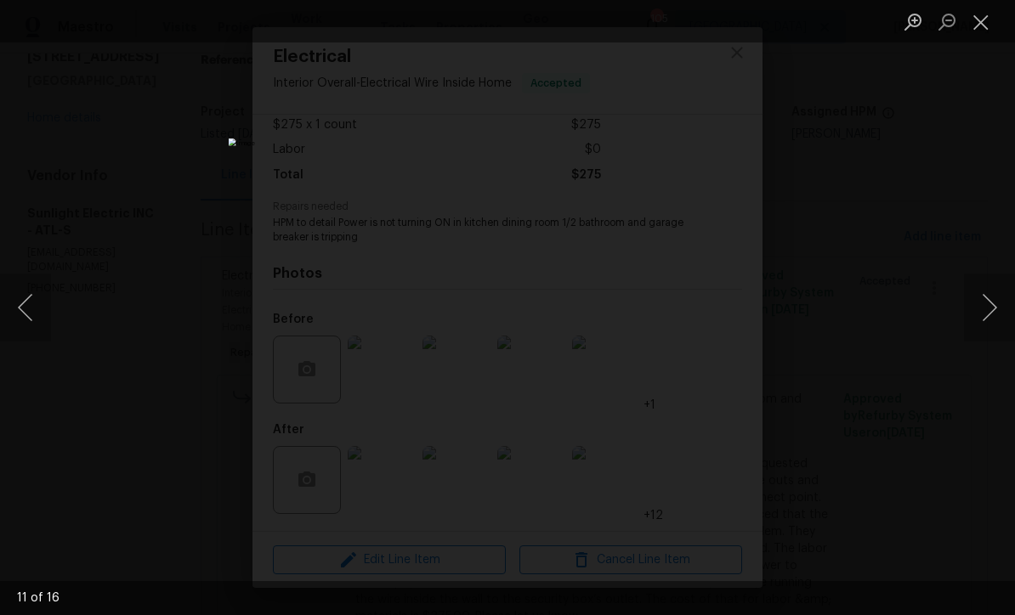
click at [973, 16] on button "Close lightbox" at bounding box center [981, 22] width 34 height 30
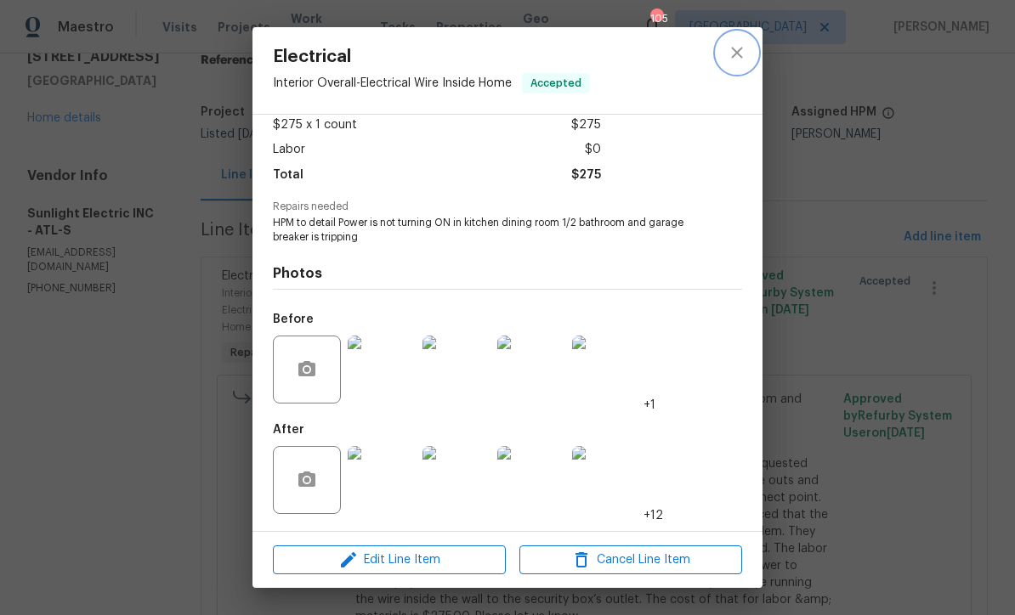
click at [730, 59] on icon "close" at bounding box center [737, 52] width 20 height 20
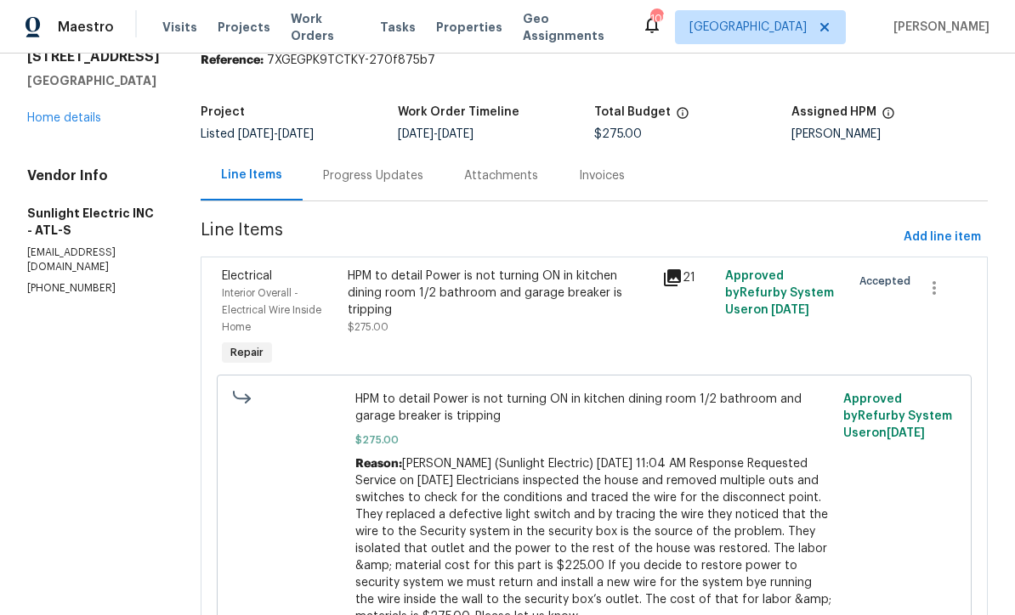
click at [379, 177] on div "Progress Updates" at bounding box center [373, 175] width 100 height 17
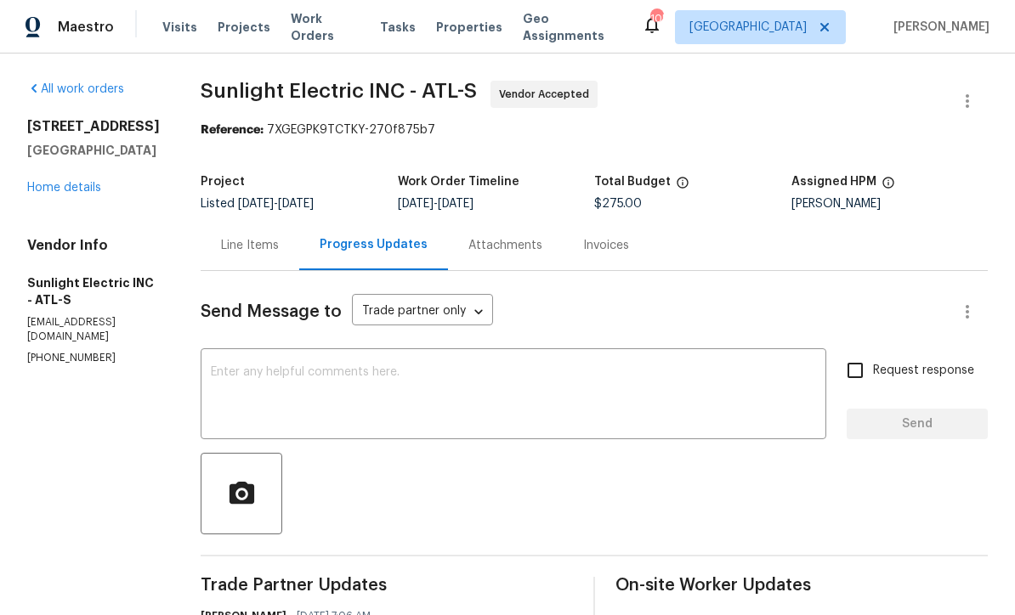
click at [244, 356] on div "x ​" at bounding box center [514, 396] width 626 height 87
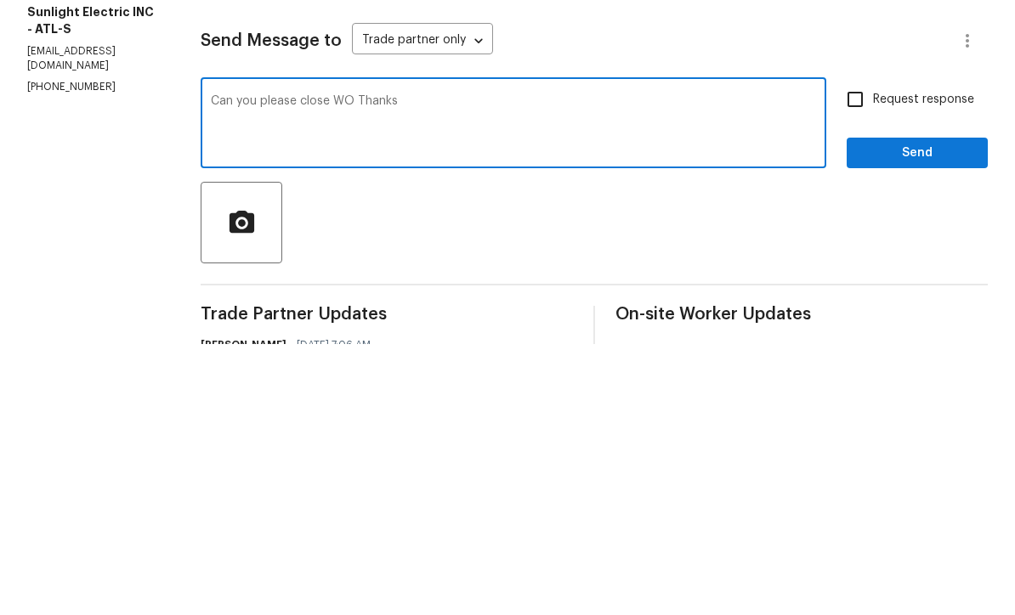
type textarea "Can you please close WO Thanks"
click at [853, 353] on input "Request response" at bounding box center [855, 371] width 36 height 36
checkbox input "true"
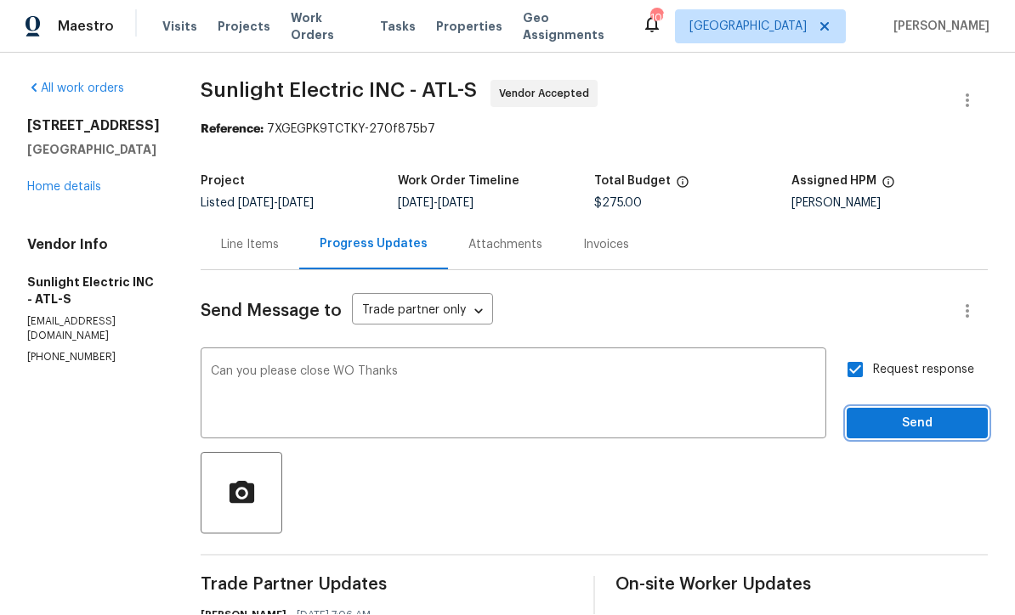
click at [892, 414] on span "Send" at bounding box center [917, 424] width 114 height 21
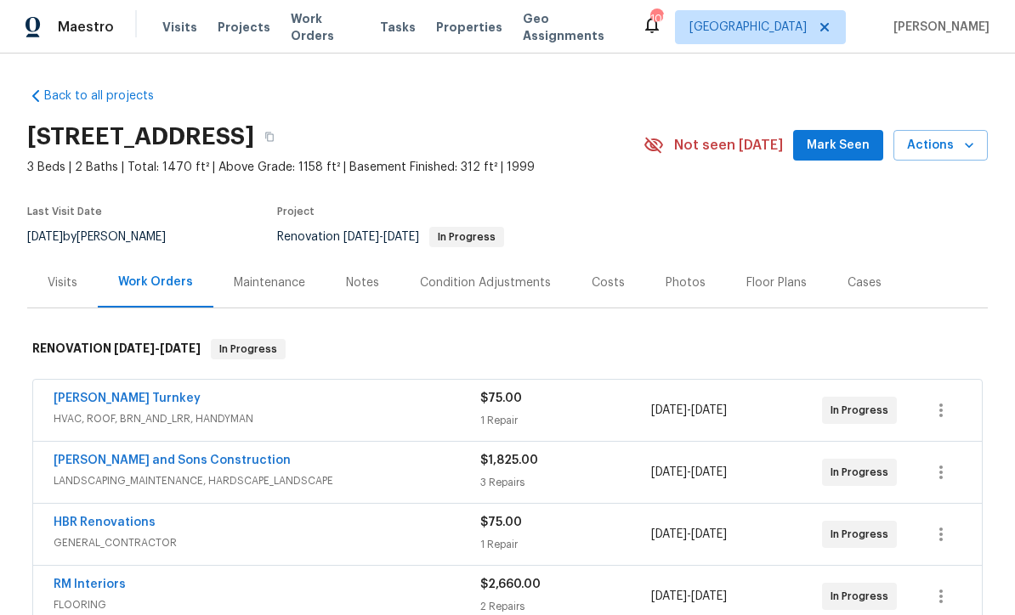
click at [828, 150] on span "Mark Seen" at bounding box center [838, 145] width 63 height 21
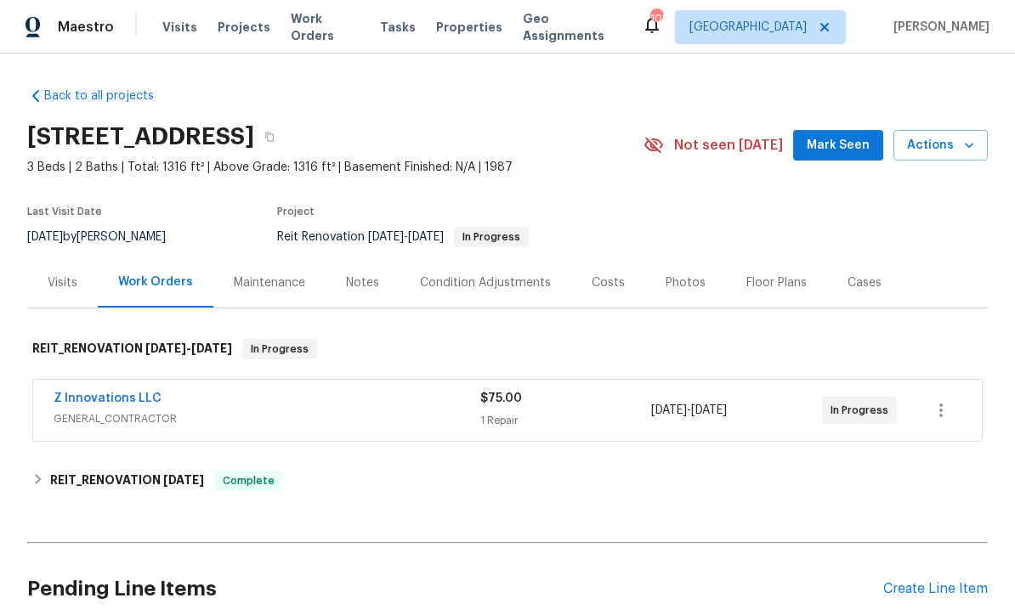
click at [835, 145] on span "Mark Seen" at bounding box center [838, 145] width 63 height 21
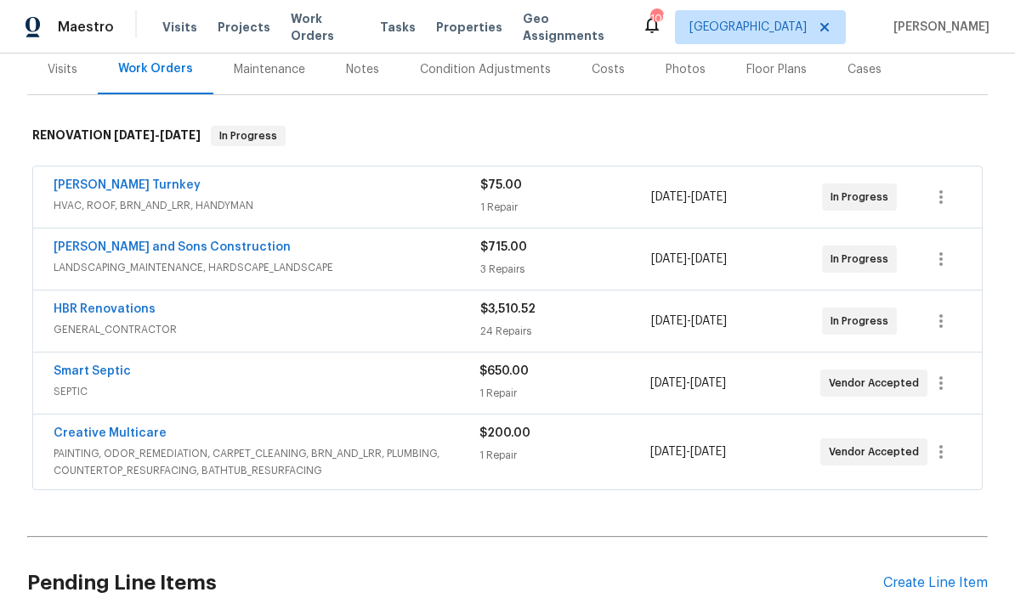
scroll to position [238, 0]
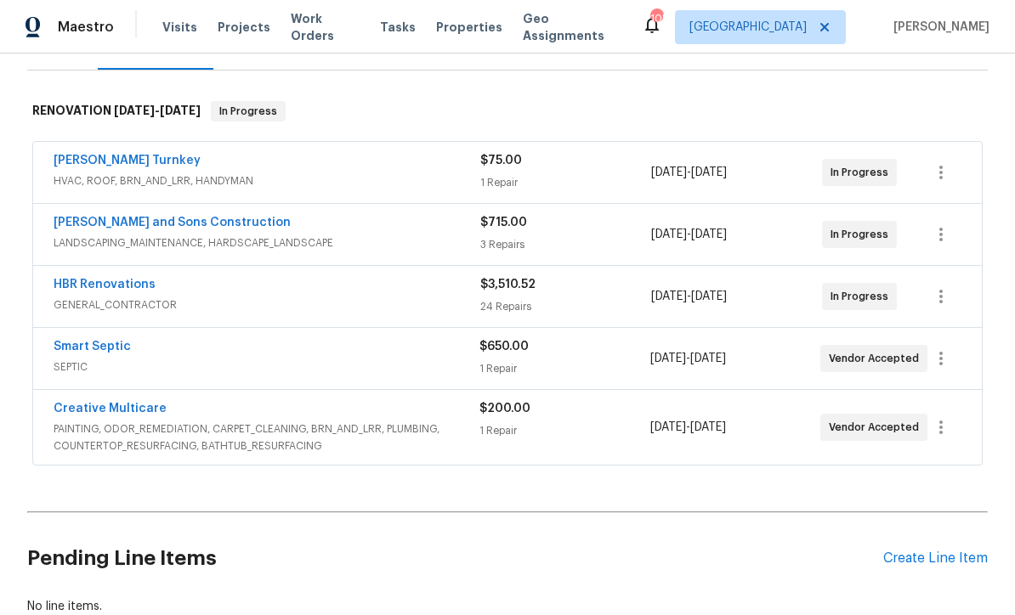
click at [81, 342] on link "Smart Septic" at bounding box center [92, 347] width 77 height 12
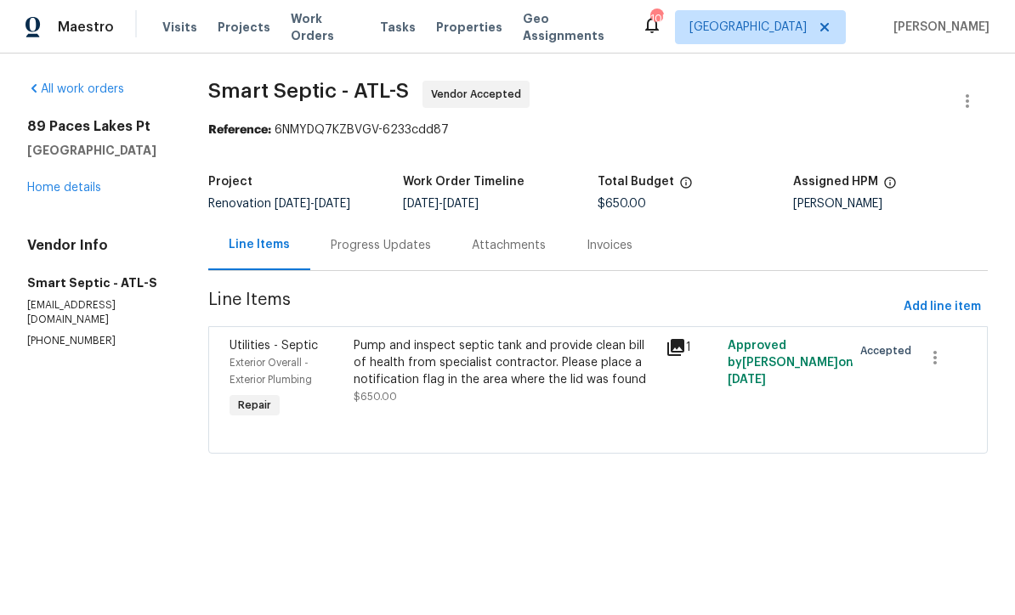
click at [360, 249] on div "Progress Updates" at bounding box center [381, 245] width 100 height 17
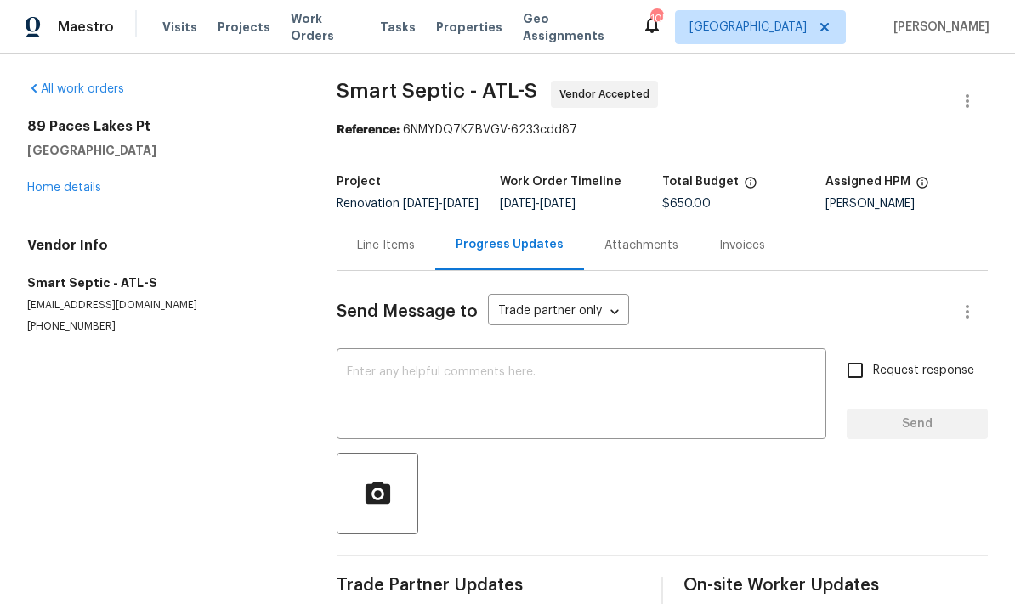
click at [355, 382] on textarea at bounding box center [581, 395] width 469 height 59
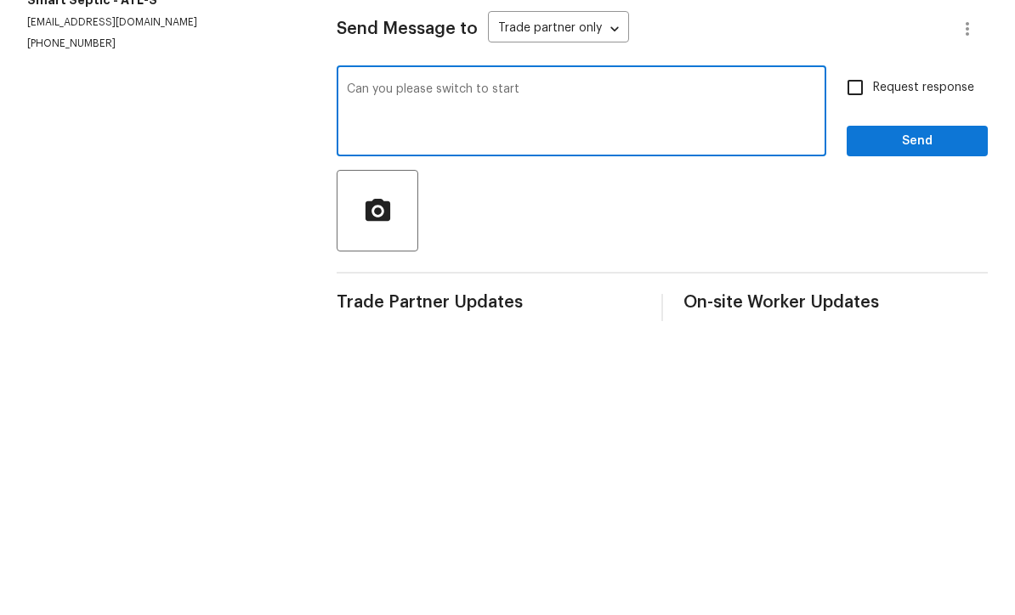
type textarea "Can you please switch to start"
click at [850, 353] on input "Request response" at bounding box center [855, 371] width 36 height 36
checkbox input "true"
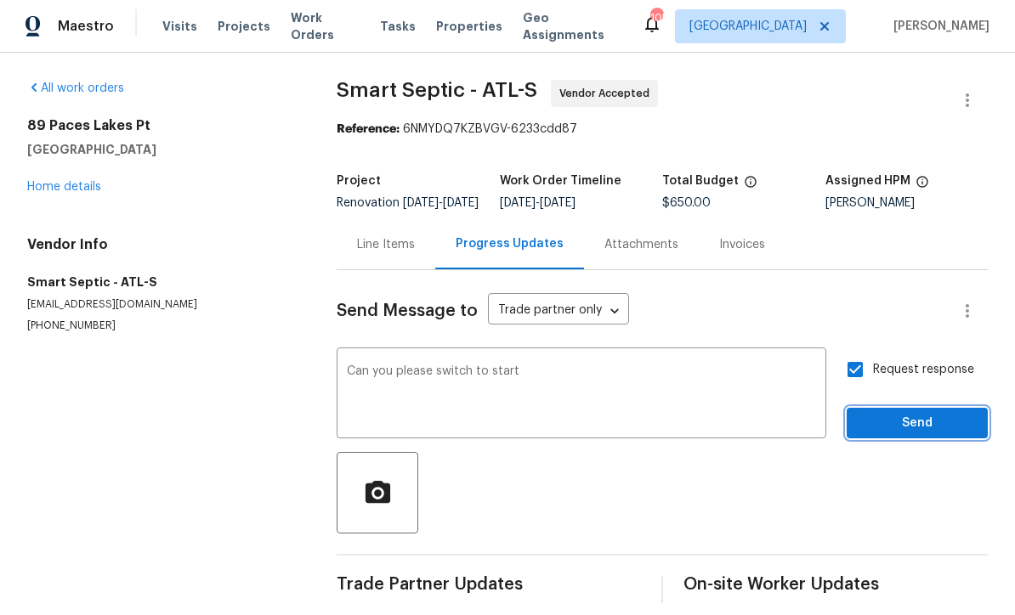
click at [893, 414] on span "Send" at bounding box center [917, 424] width 114 height 21
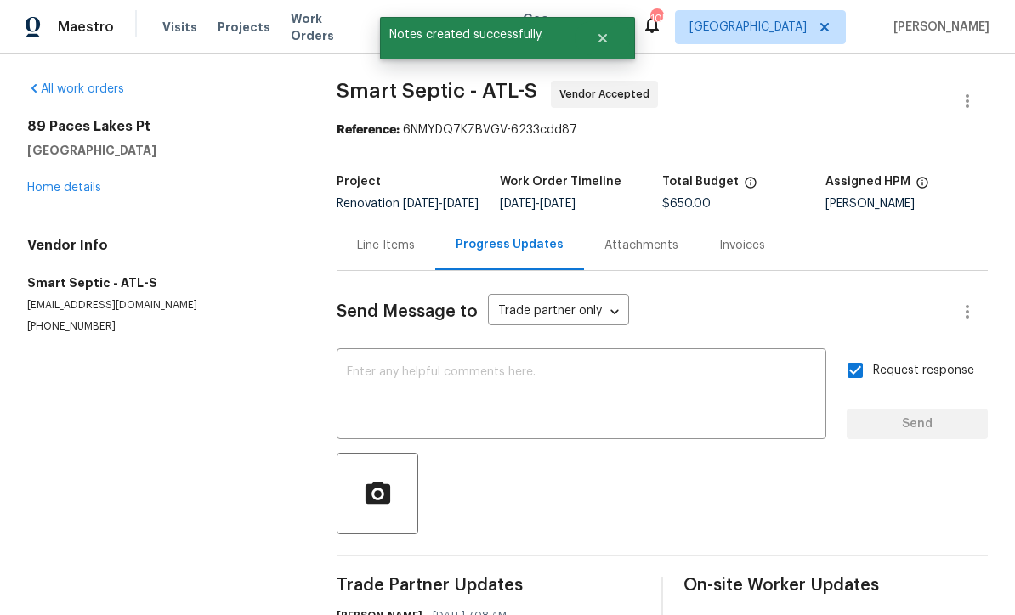
click at [57, 185] on link "Home details" at bounding box center [64, 188] width 74 height 12
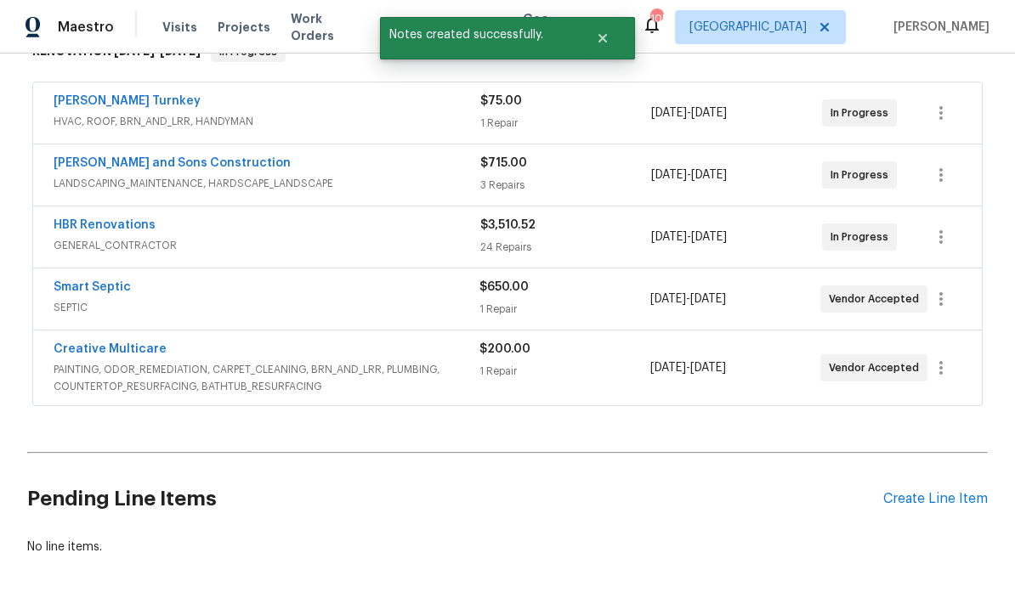
scroll to position [297, 0]
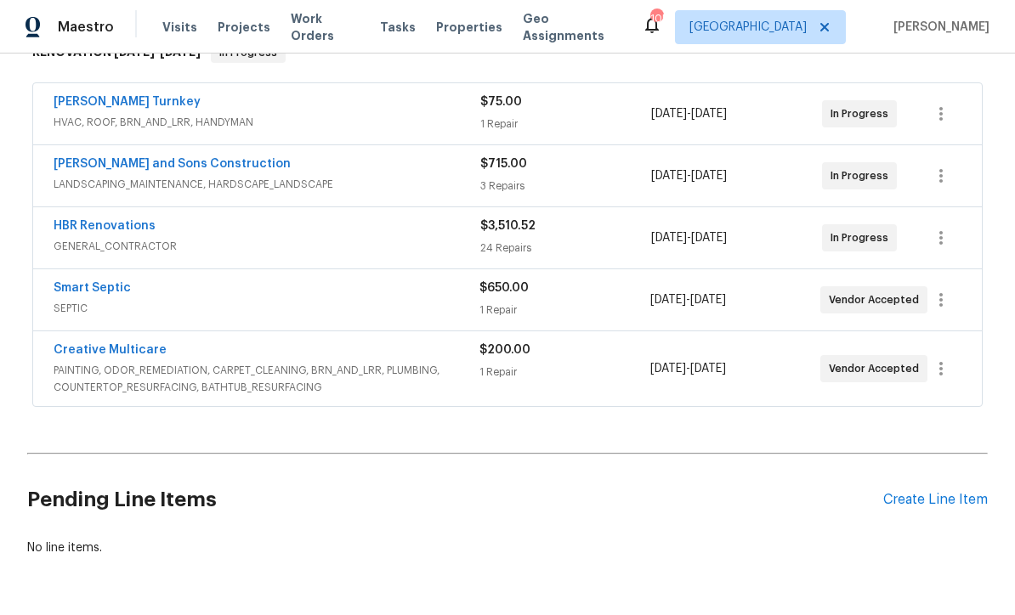
click at [86, 345] on link "Creative Multicare" at bounding box center [110, 350] width 113 height 12
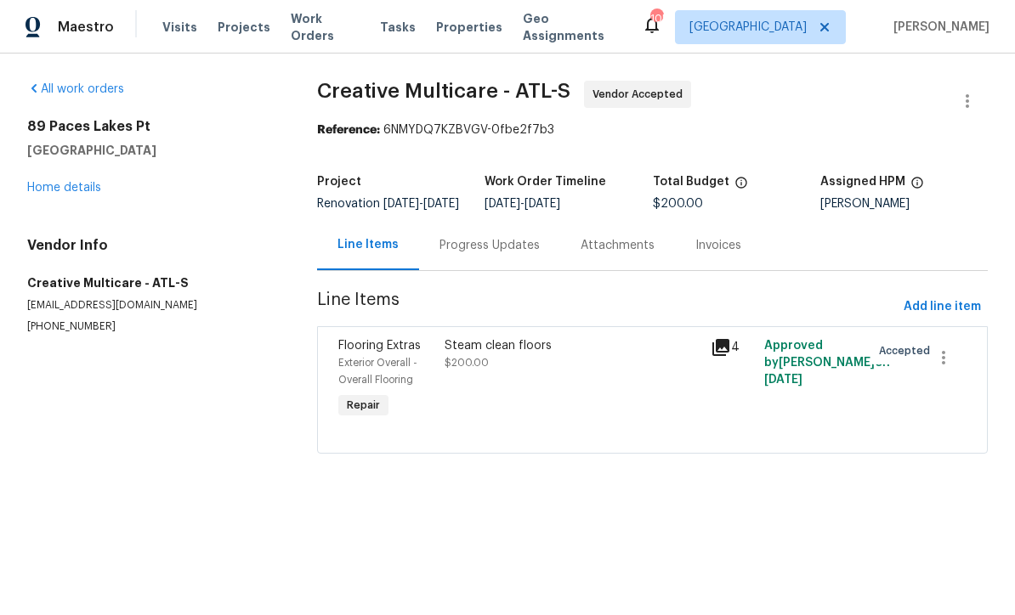
click at [459, 247] on div "Progress Updates" at bounding box center [489, 245] width 141 height 50
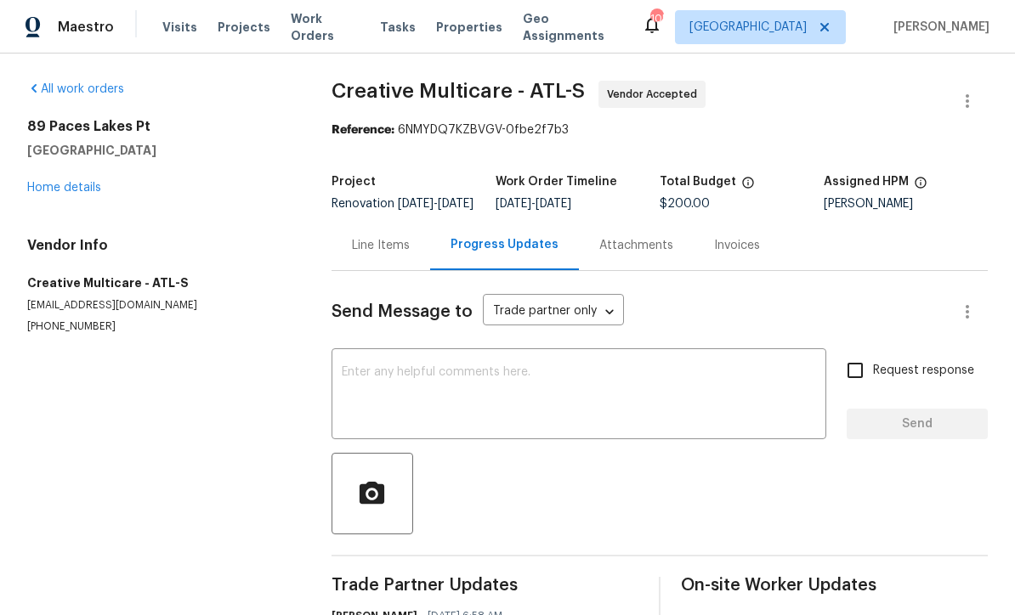
click at [350, 386] on textarea at bounding box center [579, 395] width 474 height 59
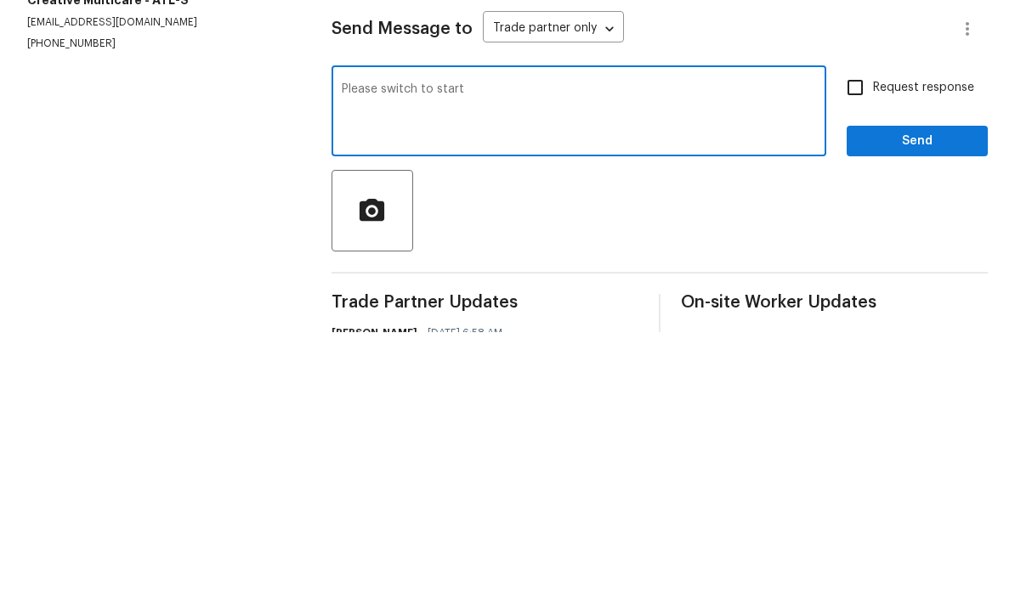
type textarea "Please switch to start"
click at [847, 353] on input "Request response" at bounding box center [855, 371] width 36 height 36
checkbox input "true"
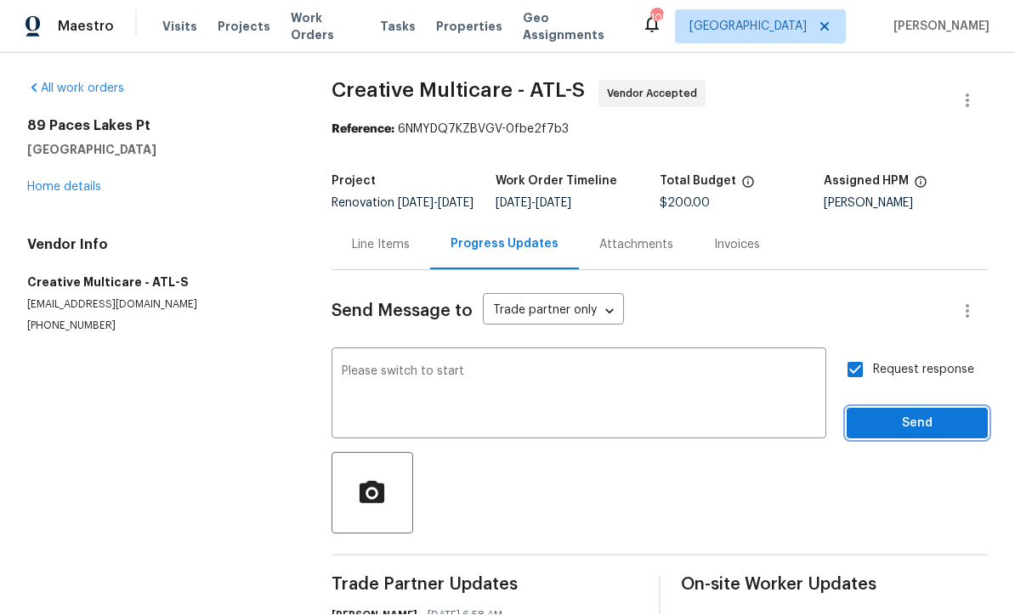
click at [899, 414] on span "Send" at bounding box center [917, 424] width 114 height 21
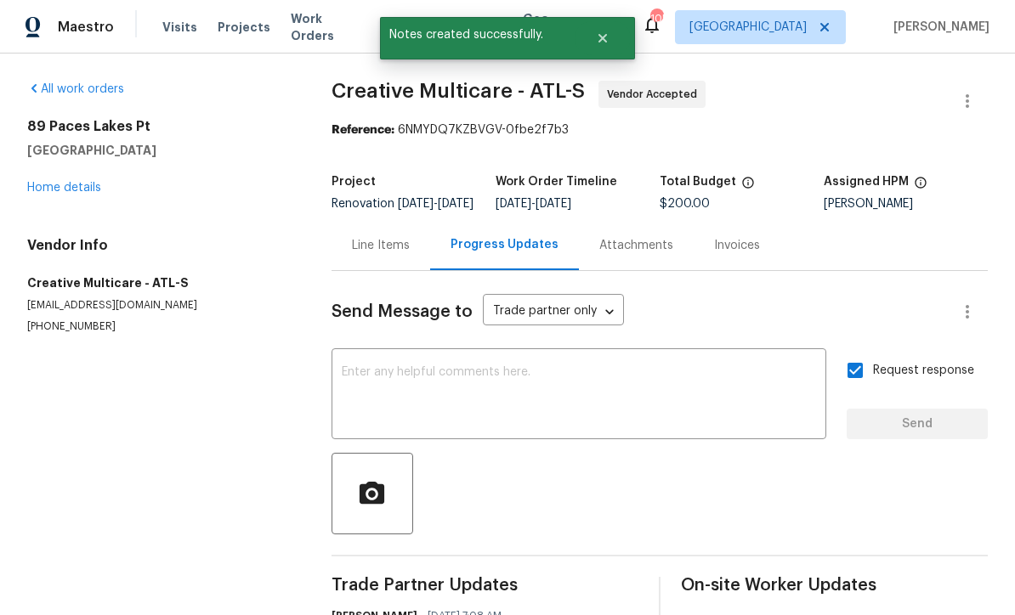
scroll to position [0, 0]
click at [59, 190] on link "Home details" at bounding box center [64, 188] width 74 height 12
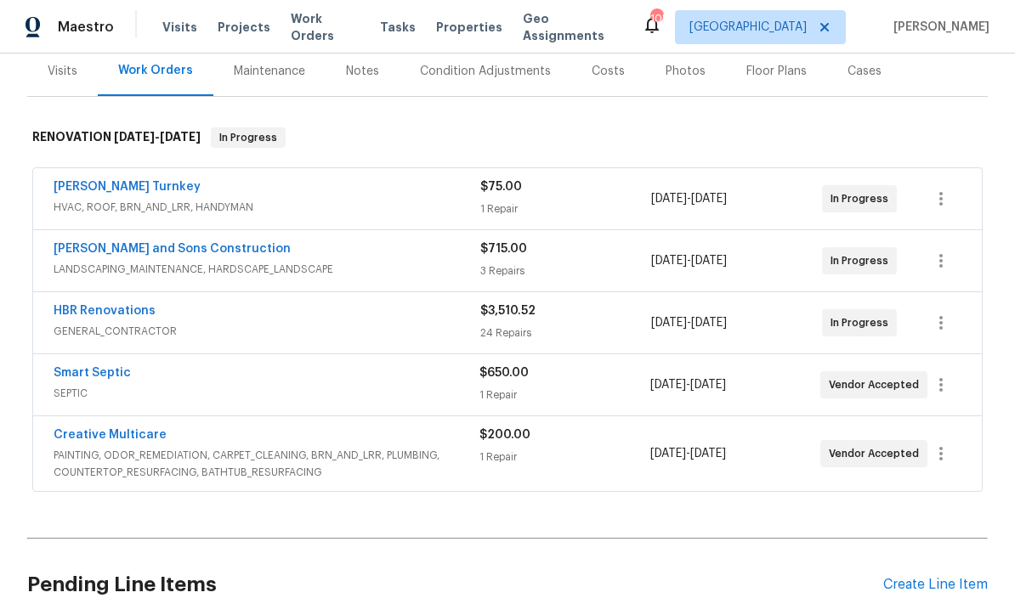
scroll to position [212, 0]
click at [96, 191] on link "Davis Turnkey" at bounding box center [127, 186] width 147 height 12
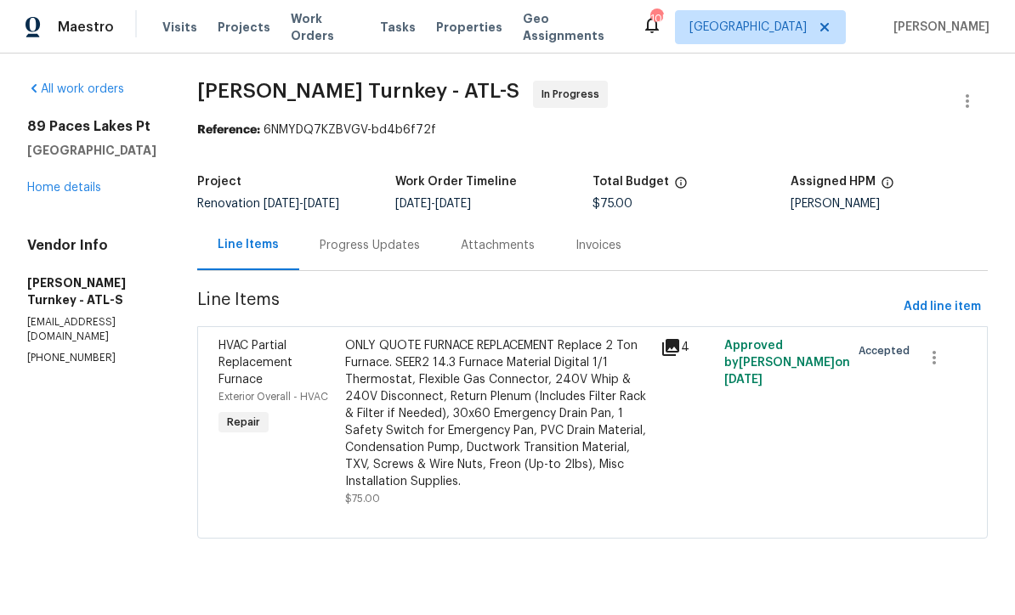
click at [329, 244] on div "Progress Updates" at bounding box center [370, 245] width 100 height 17
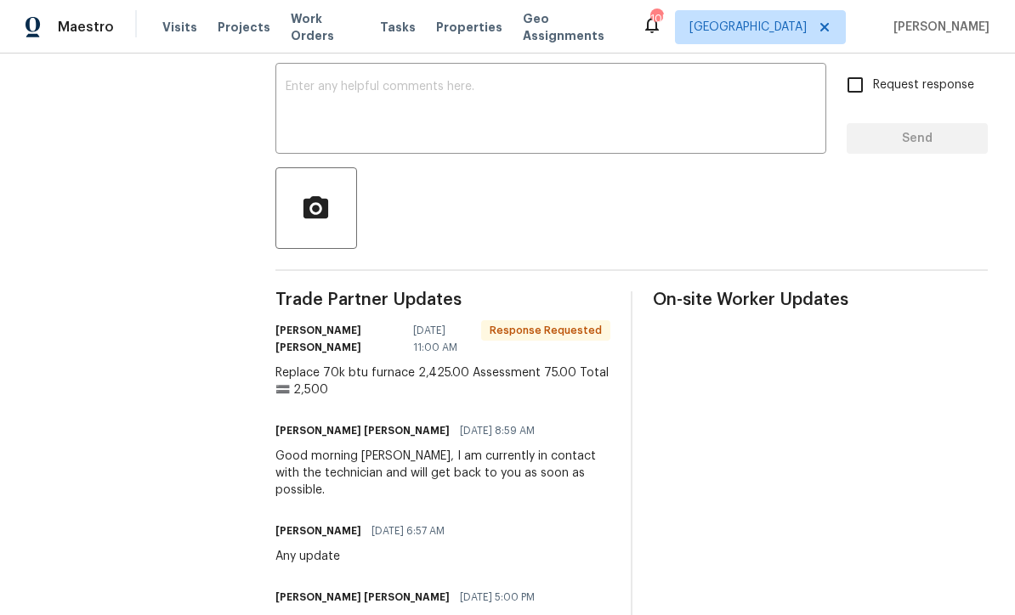
scroll to position [301, 0]
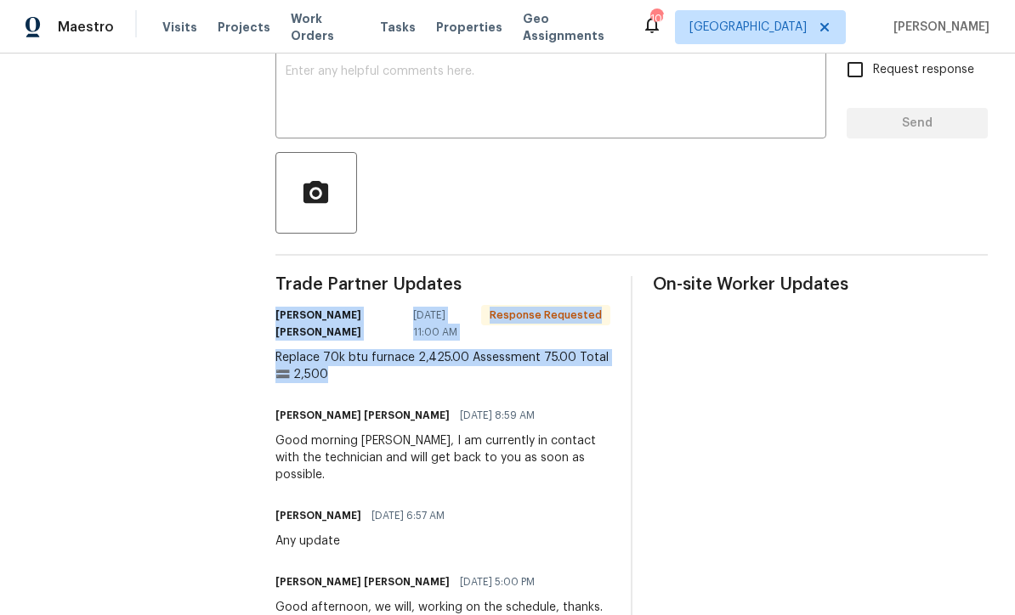
copy div "Juan David Aguilar 08/15/2025 11:00 AM Response Requested Replace 70k btu furna…"
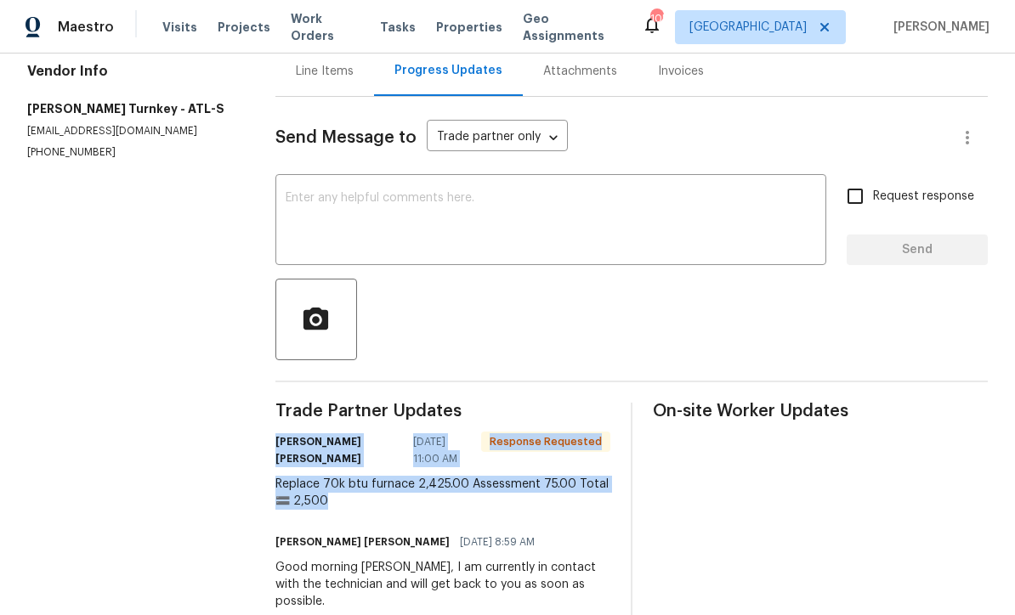
scroll to position [179, 0]
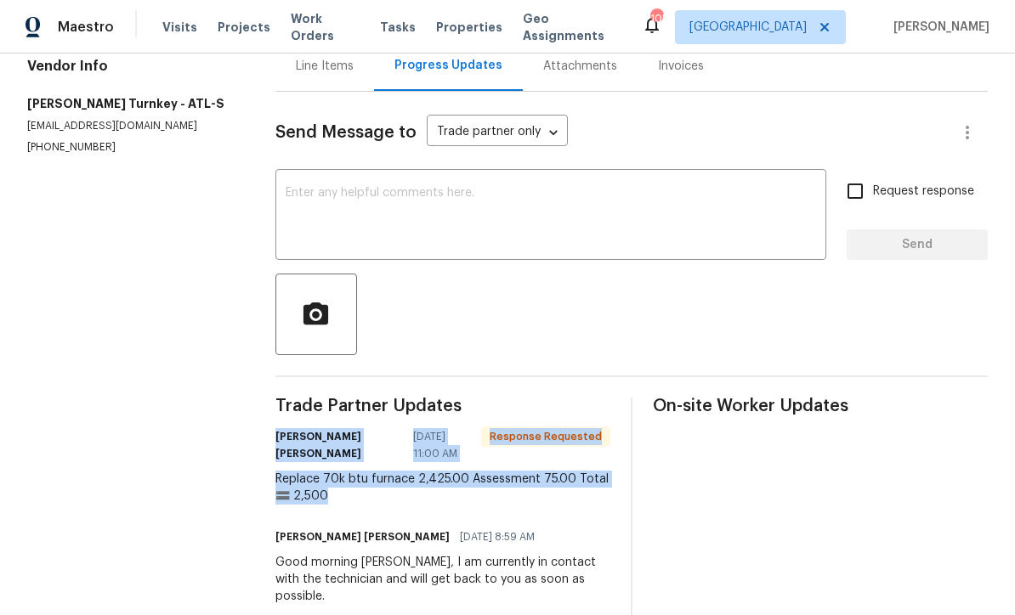
click at [295, 200] on textarea at bounding box center [551, 216] width 530 height 59
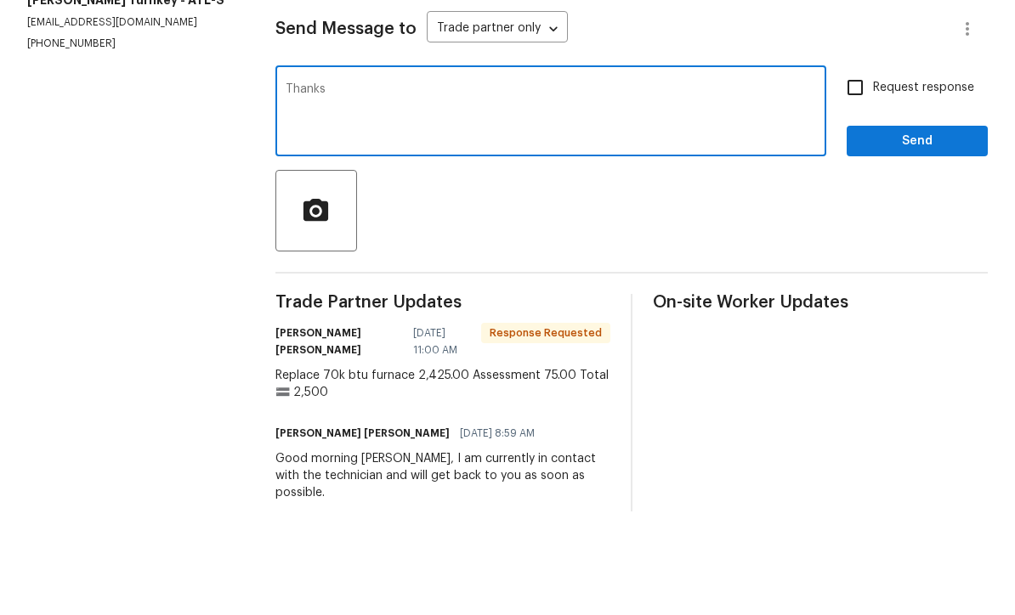
type textarea "Thanks"
click at [893, 235] on span "Send" at bounding box center [917, 245] width 114 height 21
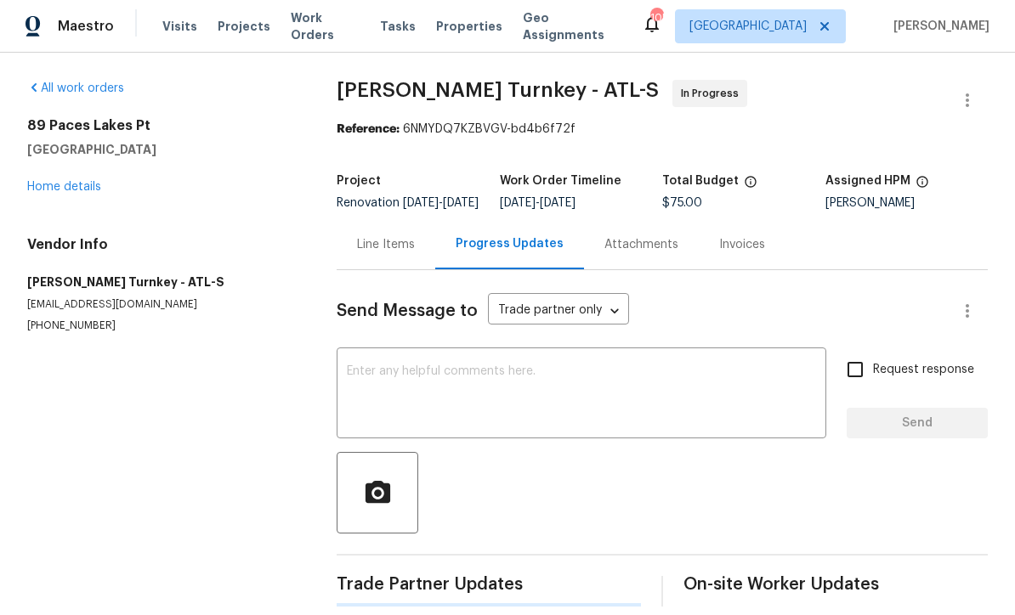
scroll to position [33, 0]
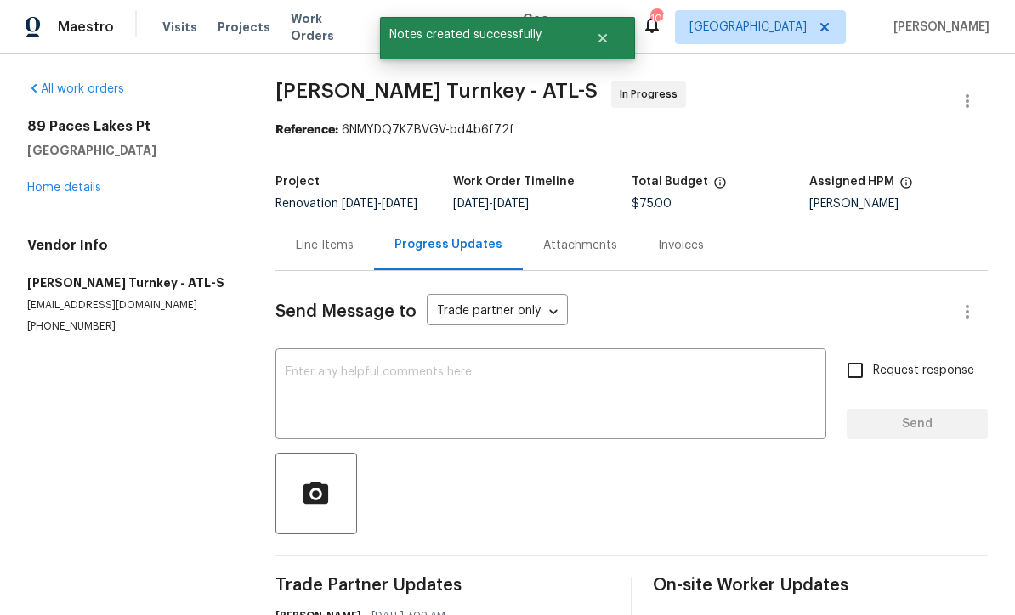
click at [328, 237] on div "Line Items" at bounding box center [325, 245] width 58 height 17
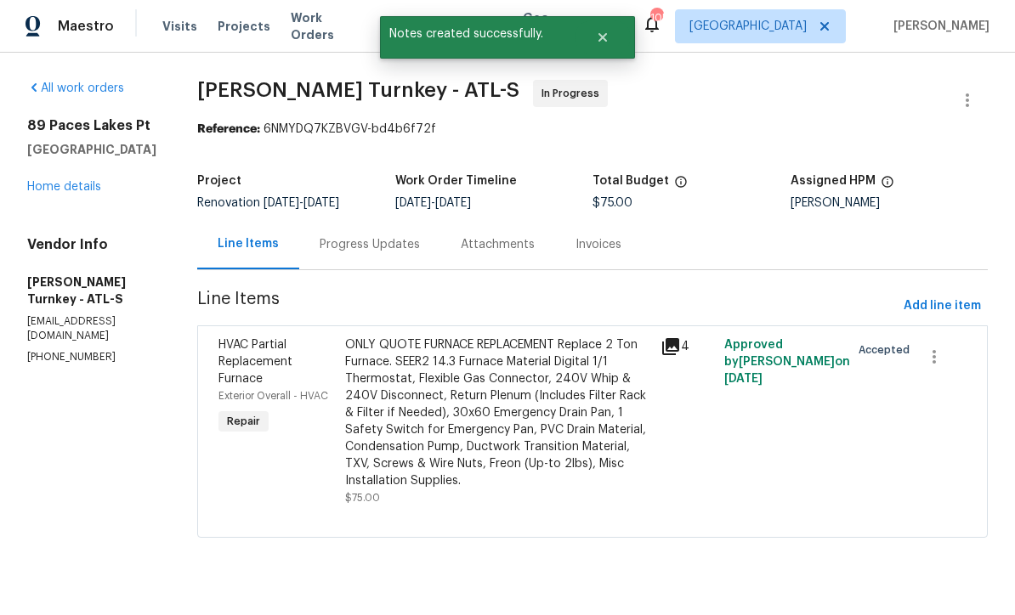
click at [401, 403] on div "ONLY QUOTE FURNACE REPLACEMENT Replace 2 Ton Furnace. SEER2 14.3 Furnace Materi…" at bounding box center [498, 413] width 306 height 153
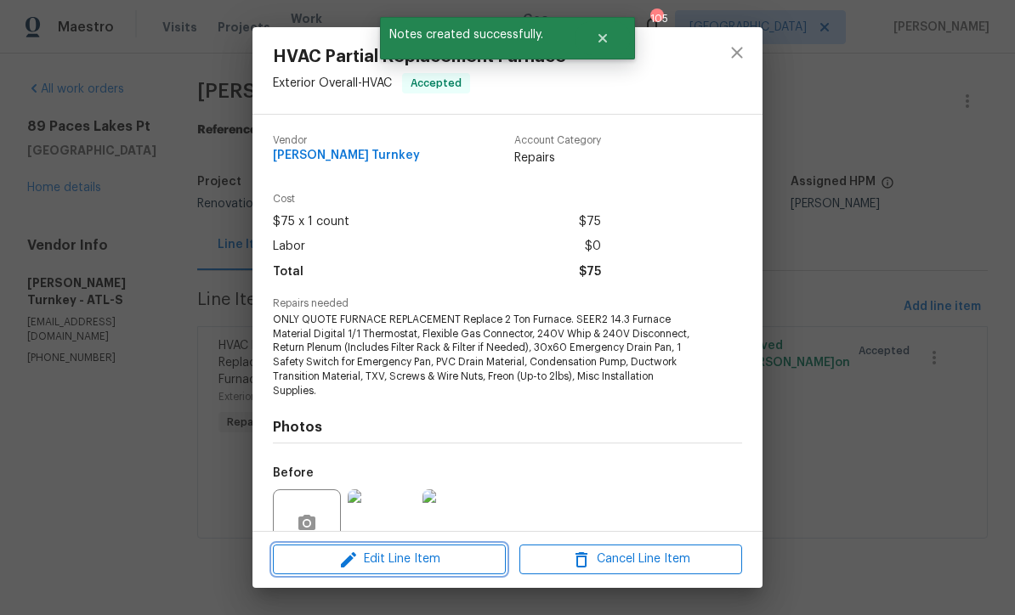
click at [355, 564] on icon "button" at bounding box center [348, 560] width 20 height 20
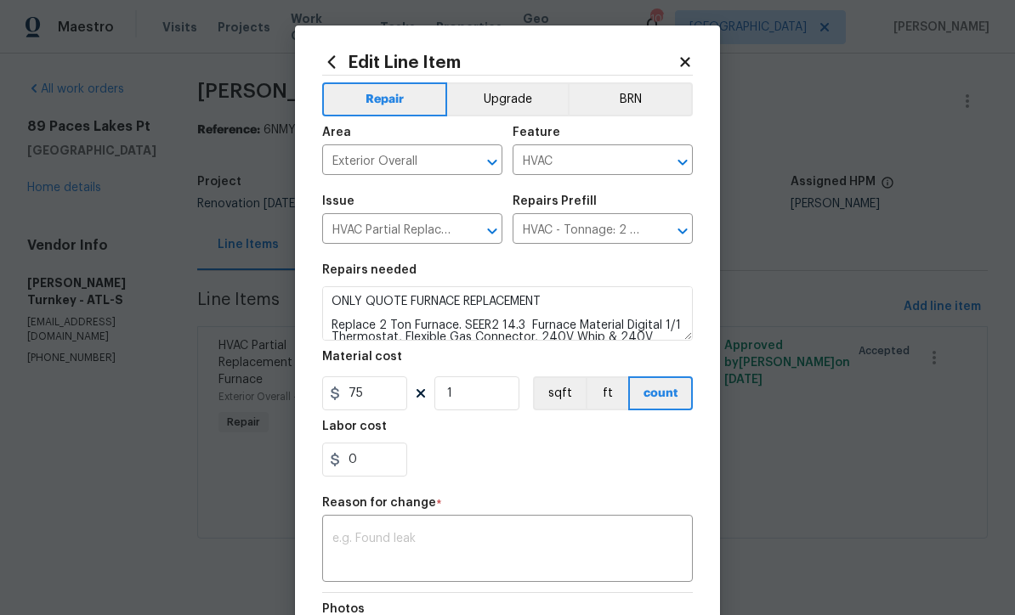
click at [342, 538] on textarea at bounding box center [507, 551] width 350 height 36
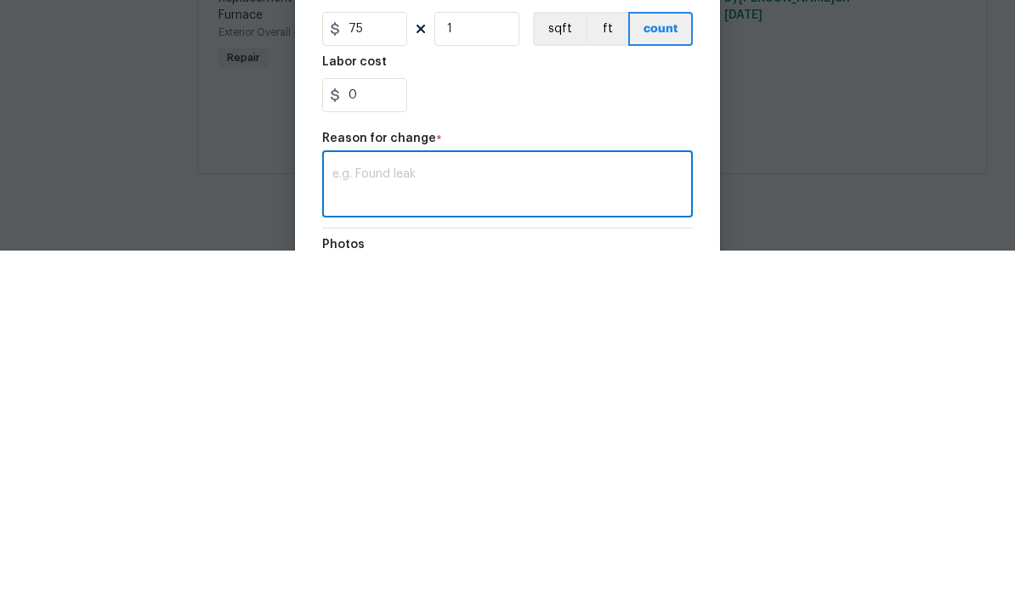
scroll to position [1, 0]
paste textarea "Juan David Aguilar 08/15/2025 11:00 AM Response Requested Replace 70k btu furna…"
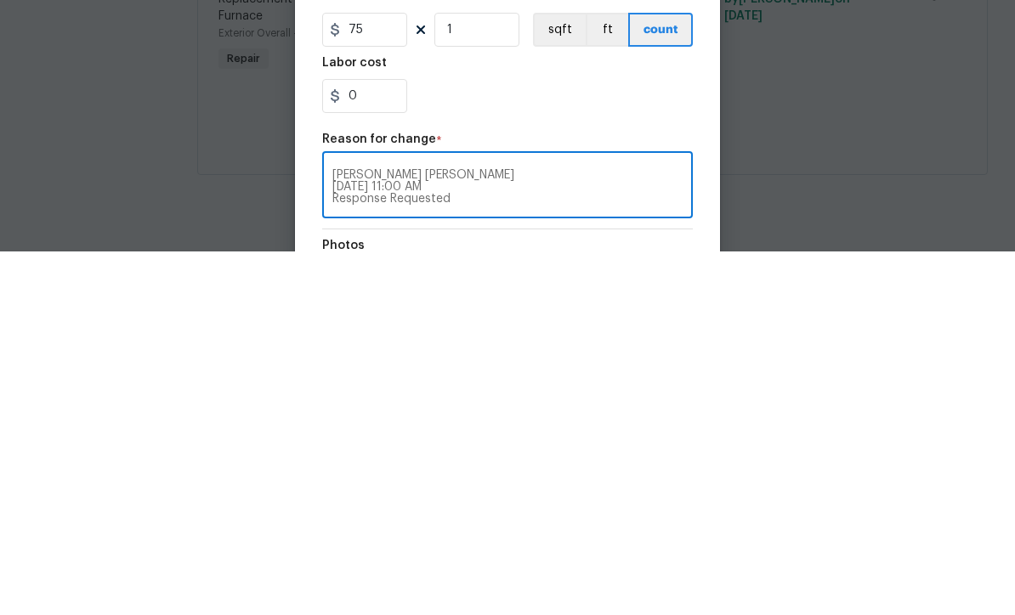
scroll to position [0, 0]
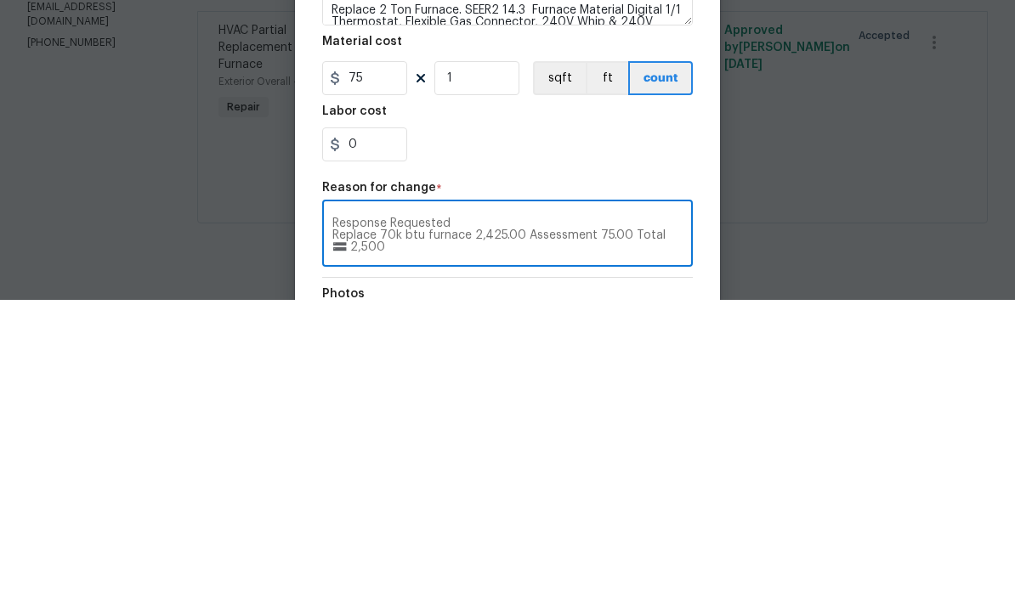
type textarea "Juan David Aguilar 08/15/2025 11:00 AM Response Requested Replace 70k btu furna…"
click at [377, 377] on input "75" at bounding box center [364, 394] width 85 height 34
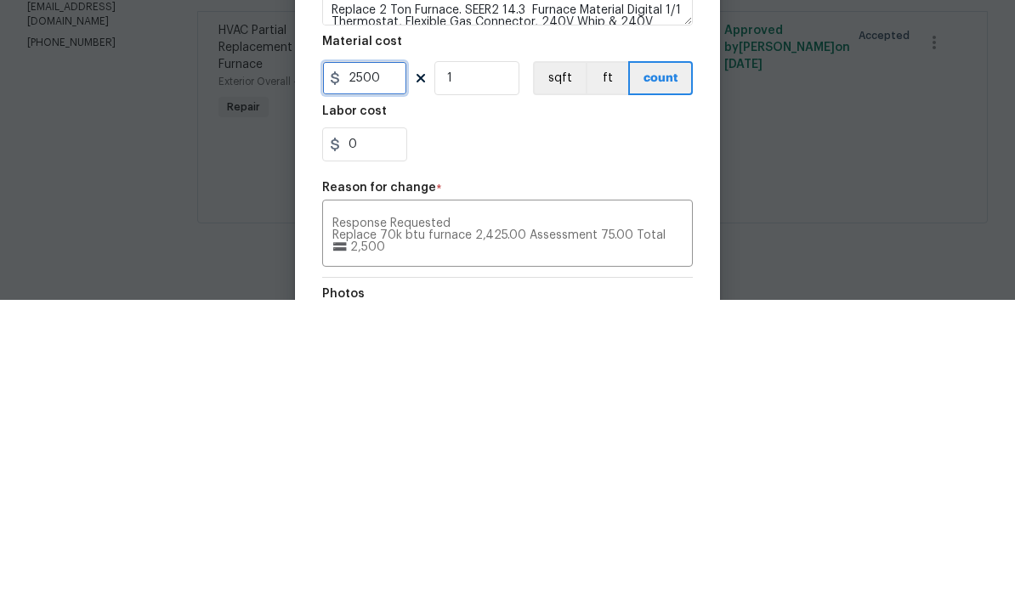
type input "2500"
click at [506, 443] on div "0" at bounding box center [507, 460] width 371 height 34
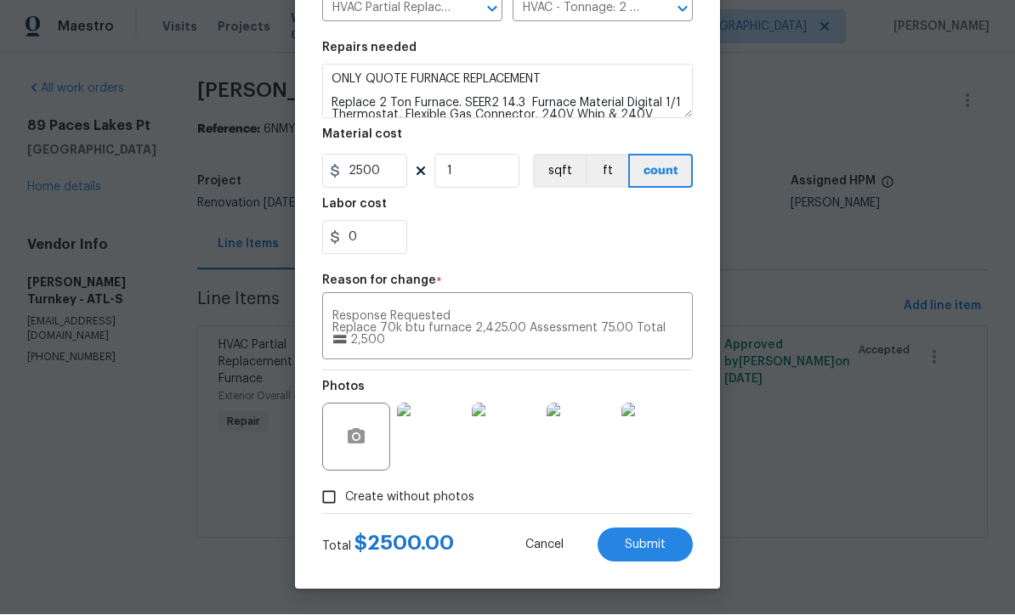
scroll to position [225, 0]
click at [652, 540] on span "Submit" at bounding box center [645, 546] width 41 height 13
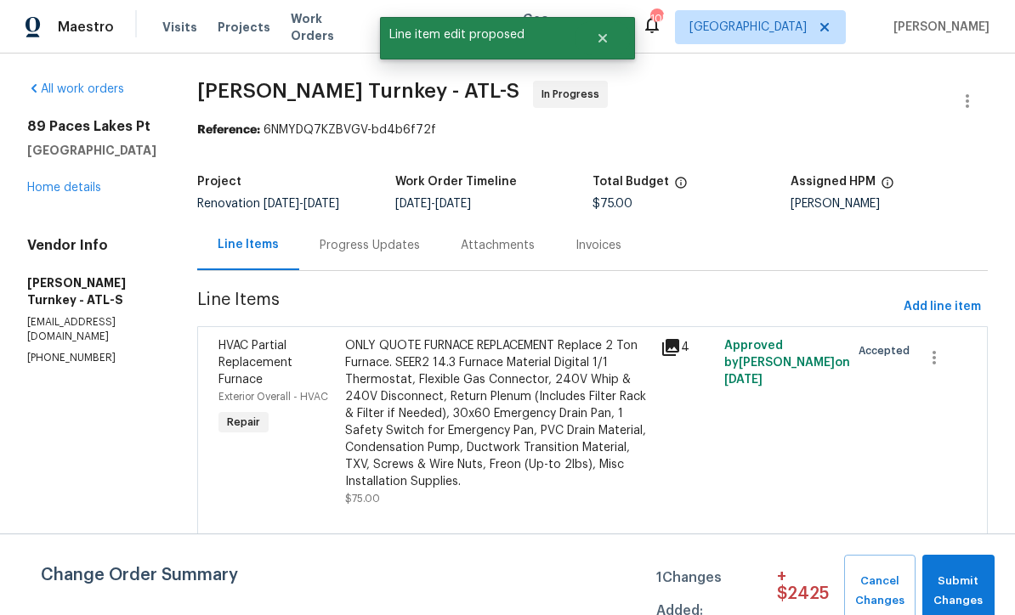
scroll to position [0, 0]
click at [959, 569] on button "Submit Changes" at bounding box center [958, 591] width 72 height 73
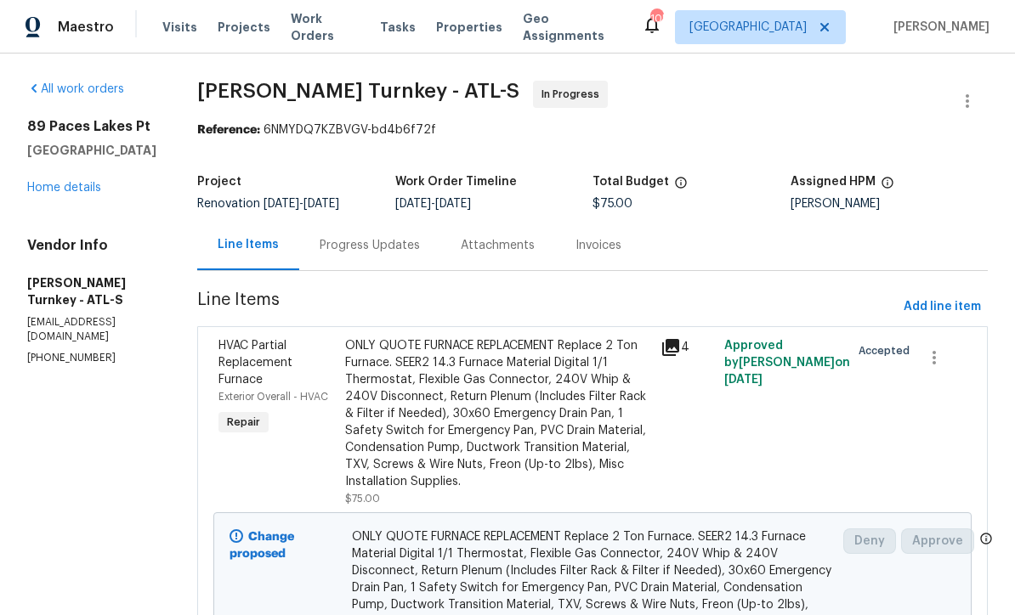
click at [59, 194] on link "Home details" at bounding box center [64, 188] width 74 height 12
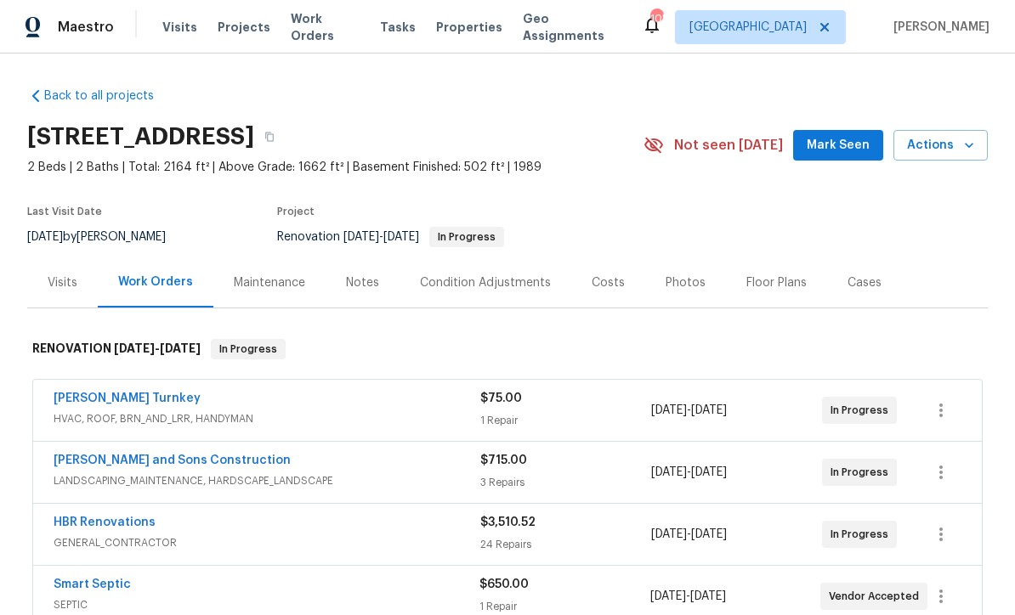
click at [835, 146] on span "Mark Seen" at bounding box center [838, 145] width 63 height 21
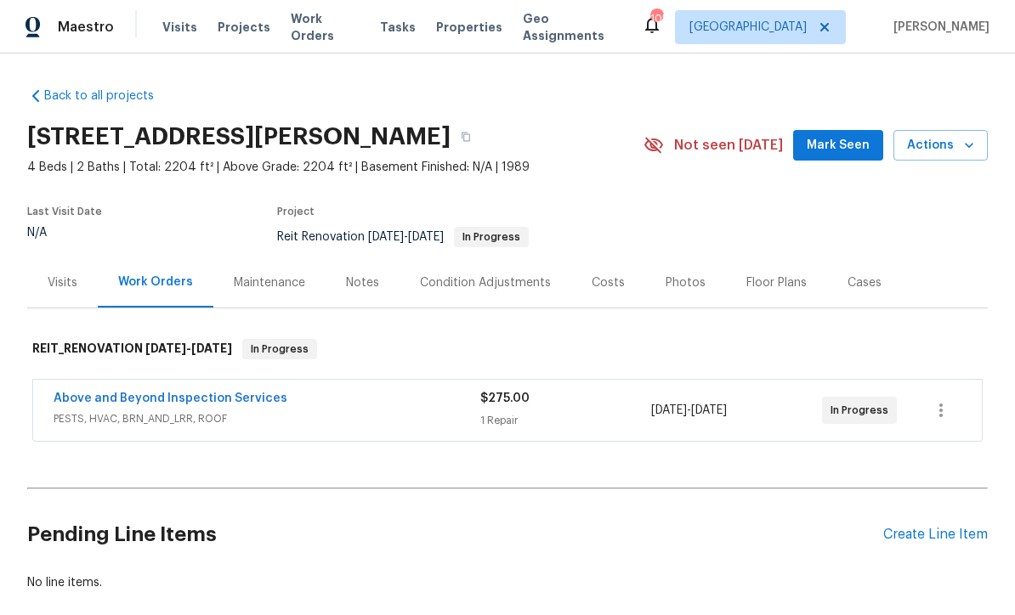
click at [835, 150] on span "Mark Seen" at bounding box center [838, 145] width 63 height 21
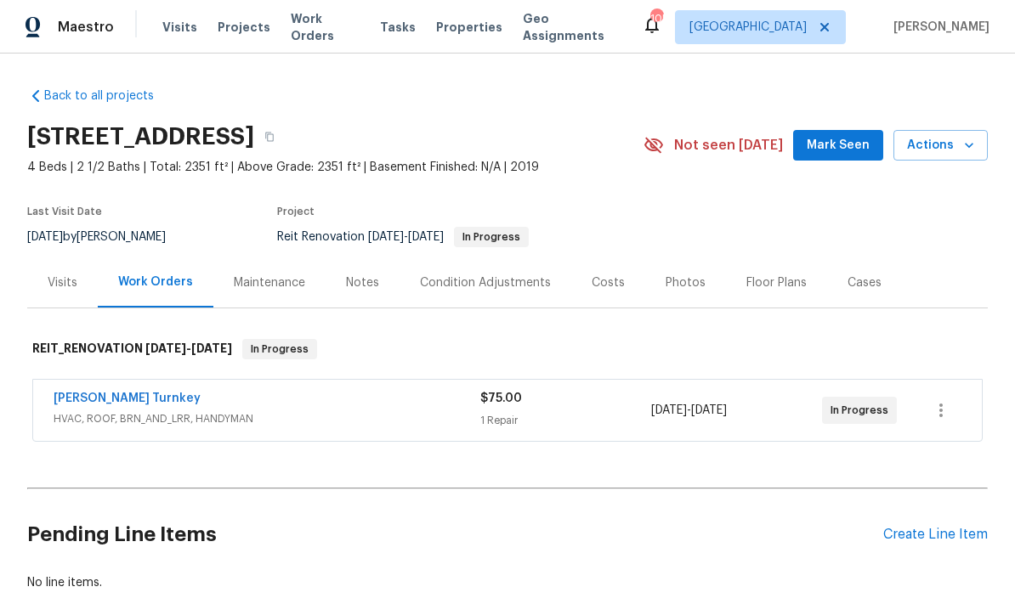
click at [88, 397] on link "[PERSON_NAME] Turnkey" at bounding box center [127, 399] width 147 height 12
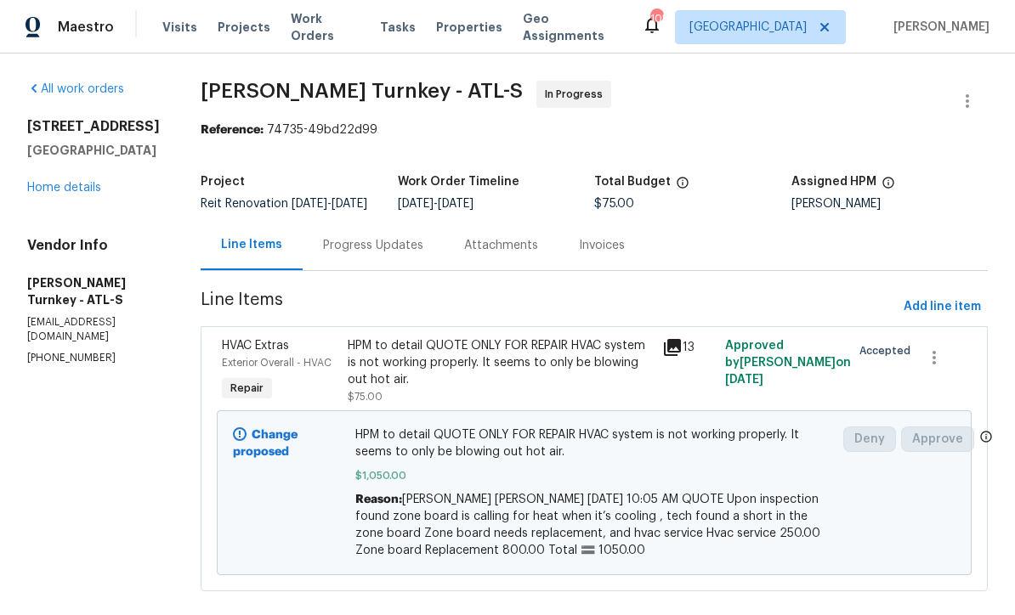
scroll to position [3, 0]
click at [53, 182] on link "Home details" at bounding box center [64, 188] width 74 height 12
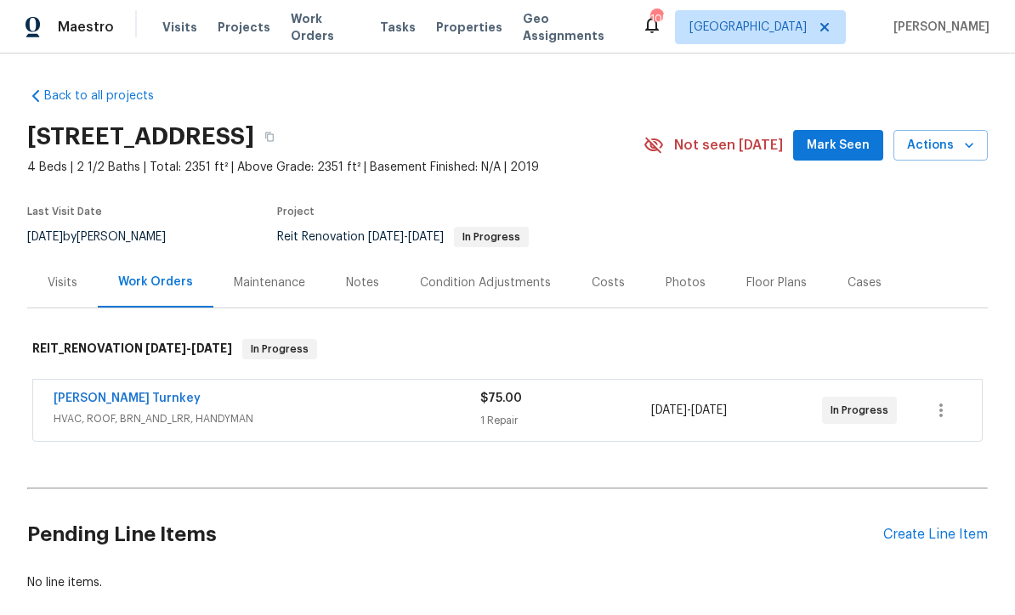
click at [832, 138] on span "Mark Seen" at bounding box center [838, 145] width 63 height 21
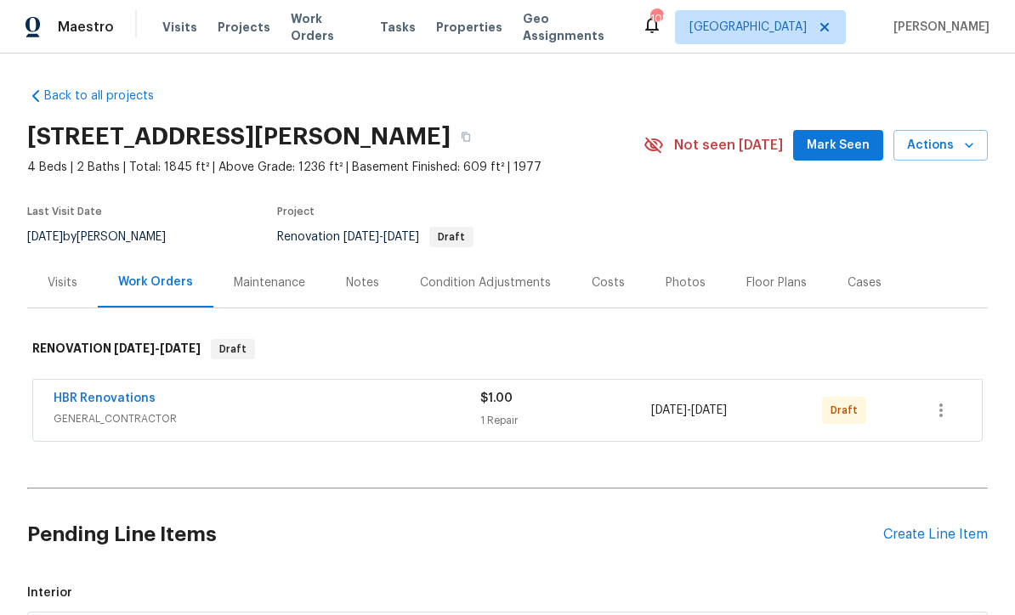
click at [836, 144] on span "Mark Seen" at bounding box center [838, 145] width 63 height 21
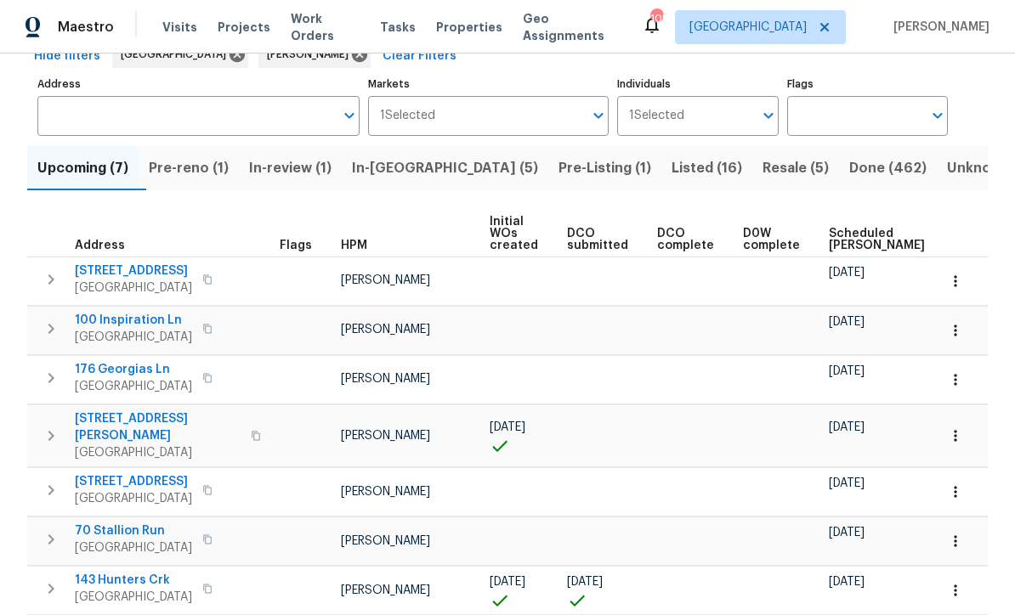
click at [99, 572] on span "143 Hunters Crk" at bounding box center [133, 580] width 117 height 17
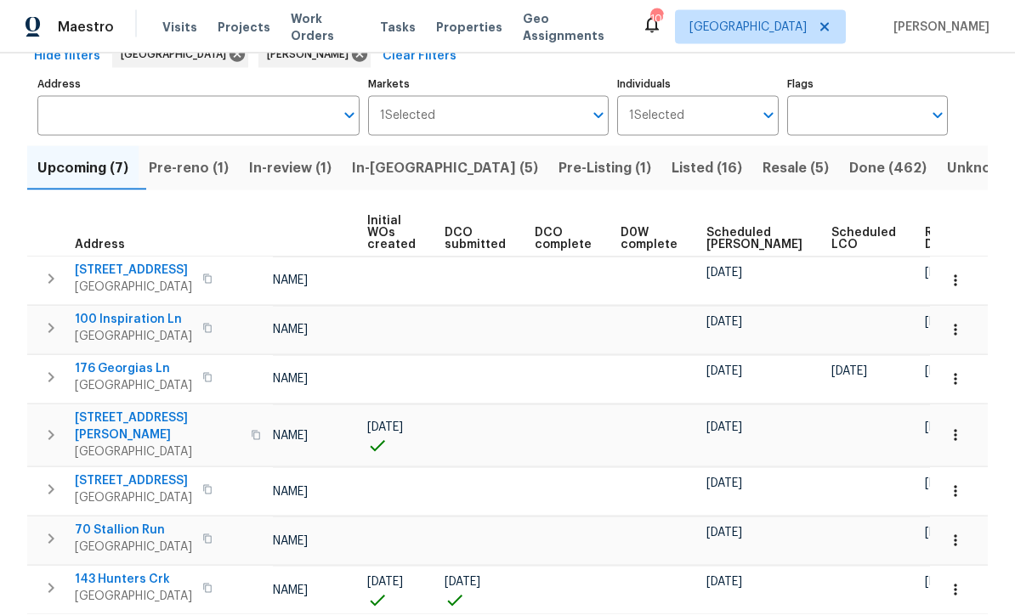
scroll to position [0, 122]
click at [926, 232] on span "Ready Date" at bounding box center [944, 240] width 37 height 24
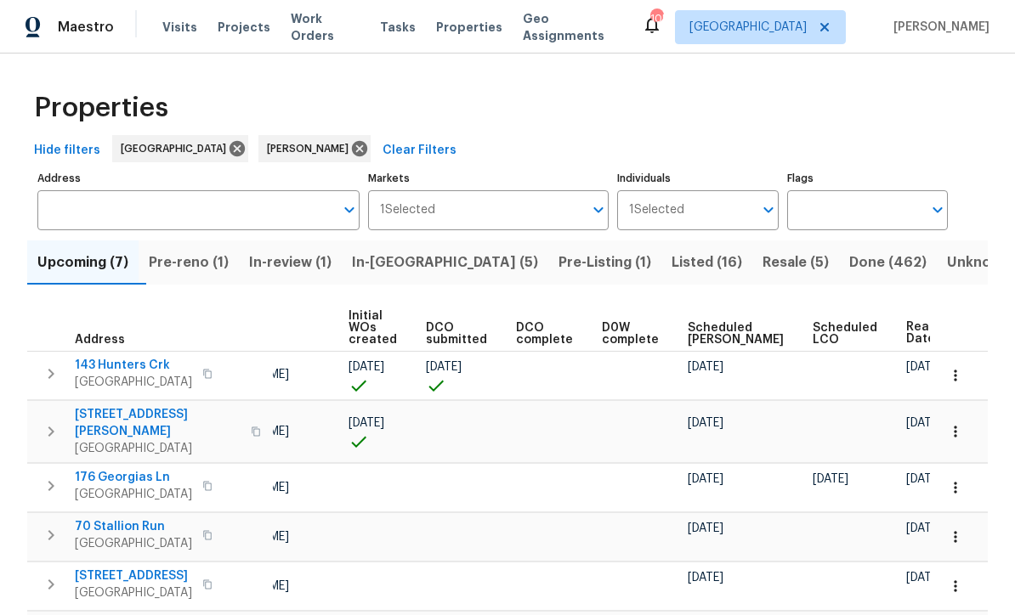
scroll to position [0, 140]
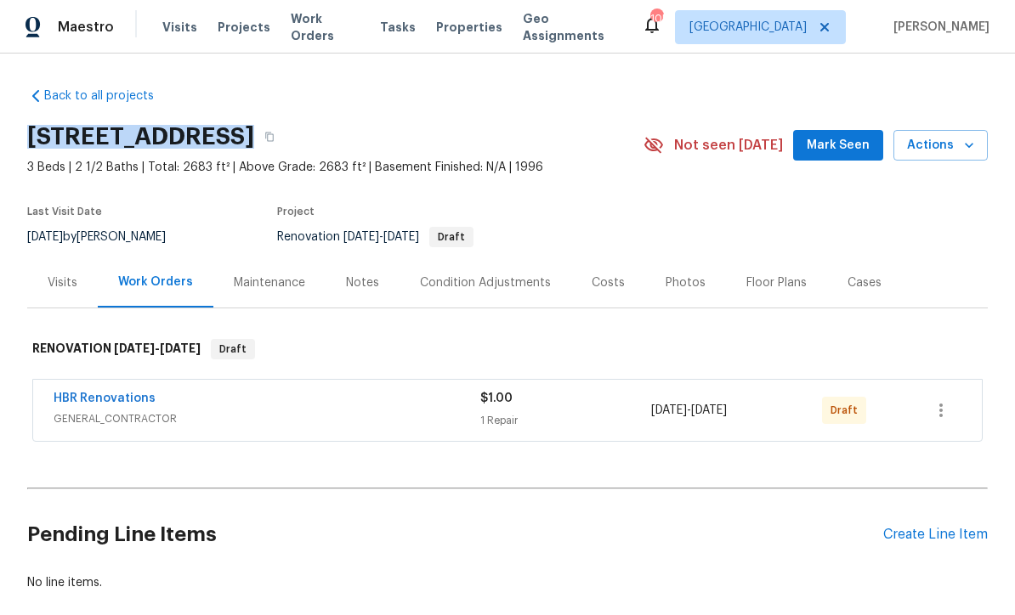
click at [843, 142] on span "Mark Seen" at bounding box center [838, 145] width 63 height 21
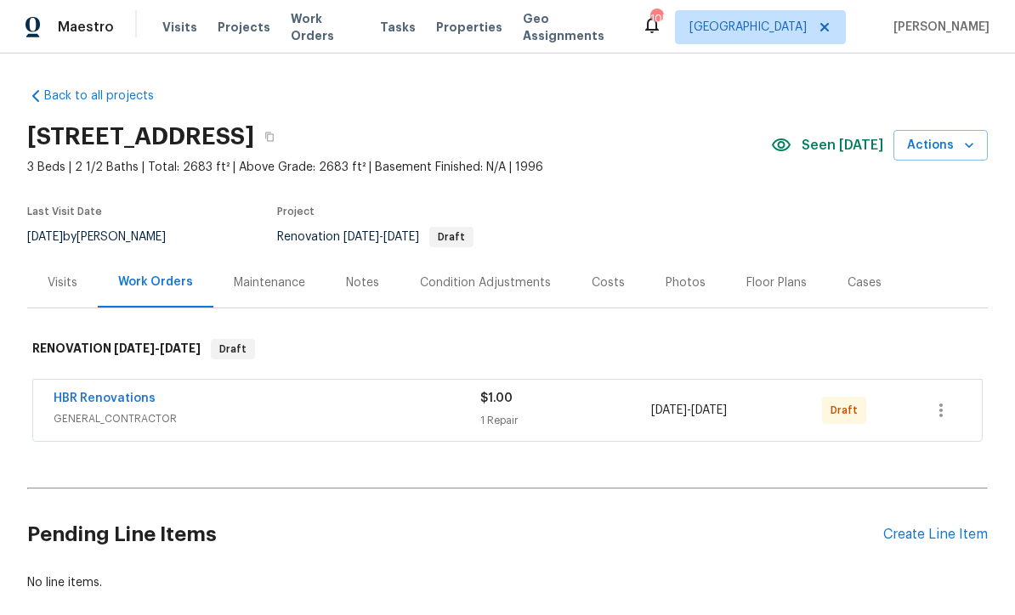
click at [458, 285] on div "Condition Adjustments" at bounding box center [485, 283] width 131 height 17
